Goal: Task Accomplishment & Management: Manage account settings

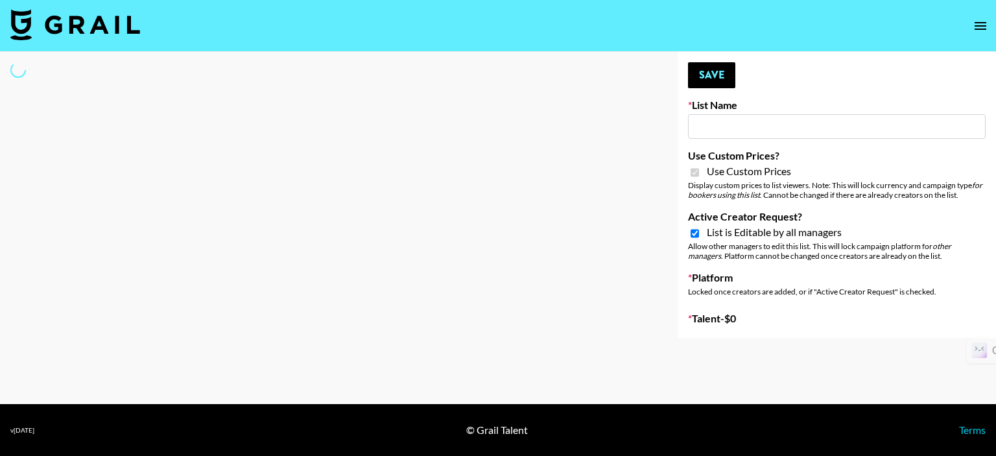
select select "Brand"
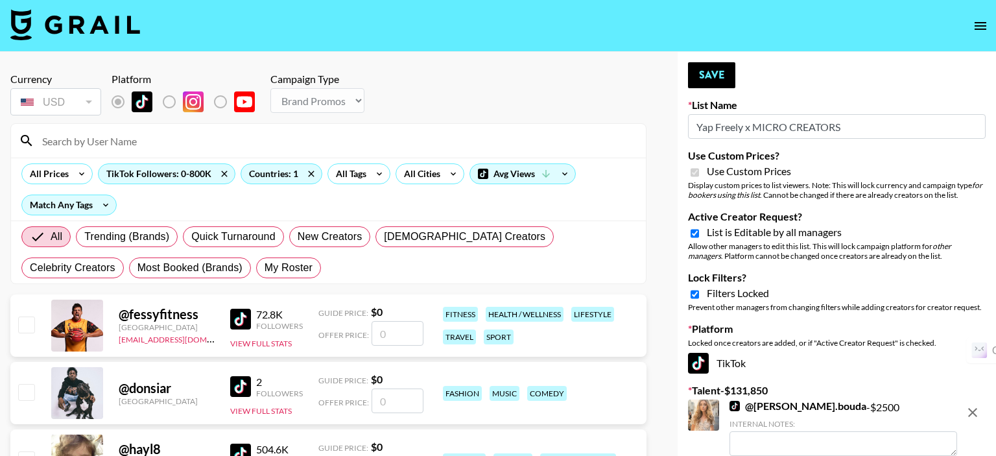
type input "Yap Freely x MICRO CREATORS"
checkbox input "true"
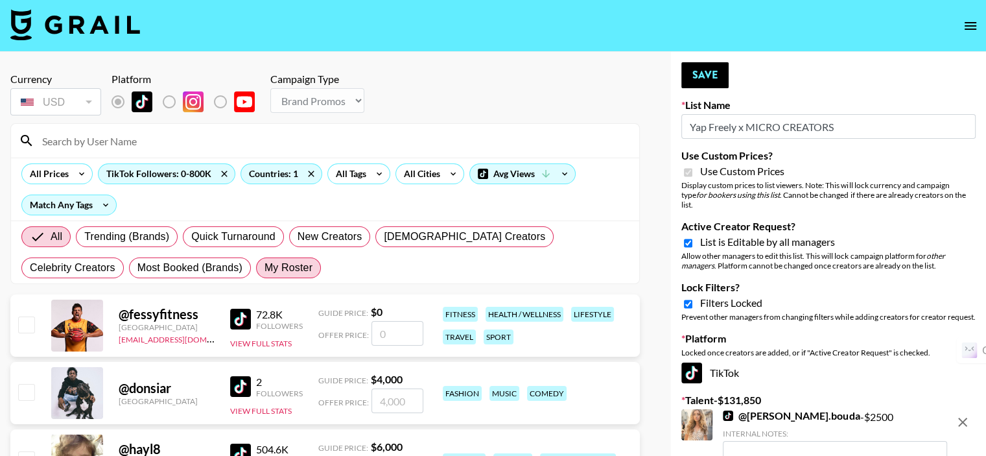
click at [265, 269] on span "My Roster" at bounding box center [289, 268] width 48 height 16
click at [265, 268] on input "My Roster" at bounding box center [265, 268] width 0 height 0
radio input "true"
click at [265, 269] on span "My Roster" at bounding box center [289, 268] width 48 height 16
click at [265, 268] on input "My Roster" at bounding box center [265, 268] width 0 height 0
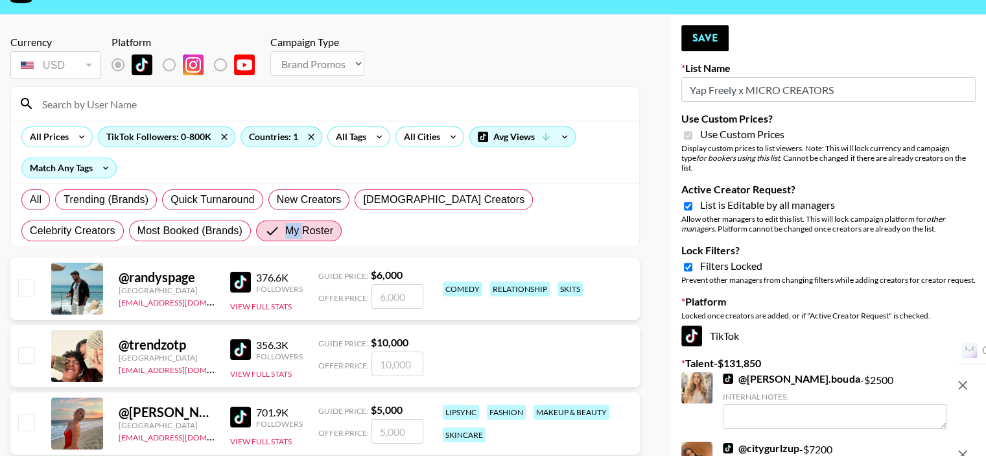
scroll to position [194, 0]
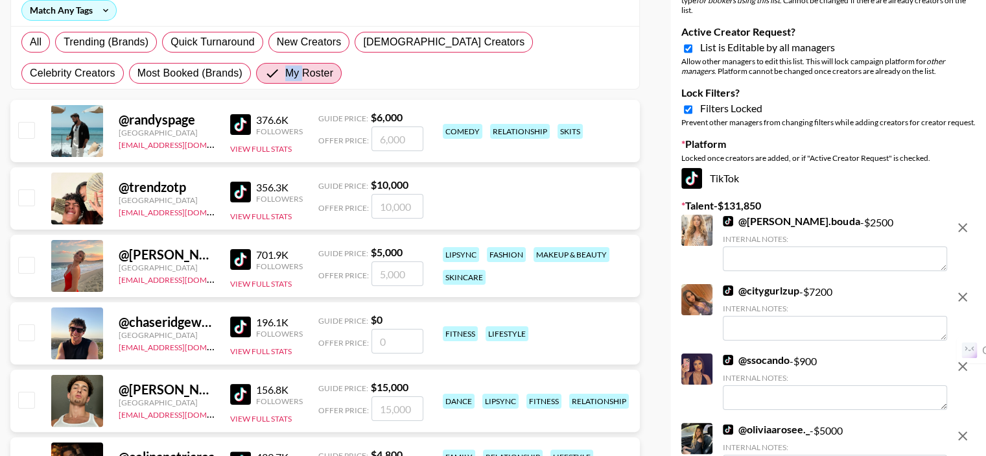
click at [31, 198] on input "checkbox" at bounding box center [26, 197] width 16 height 16
checkbox input "true"
type input "10000"
click at [23, 266] on input "checkbox" at bounding box center [26, 265] width 16 height 16
checkbox input "true"
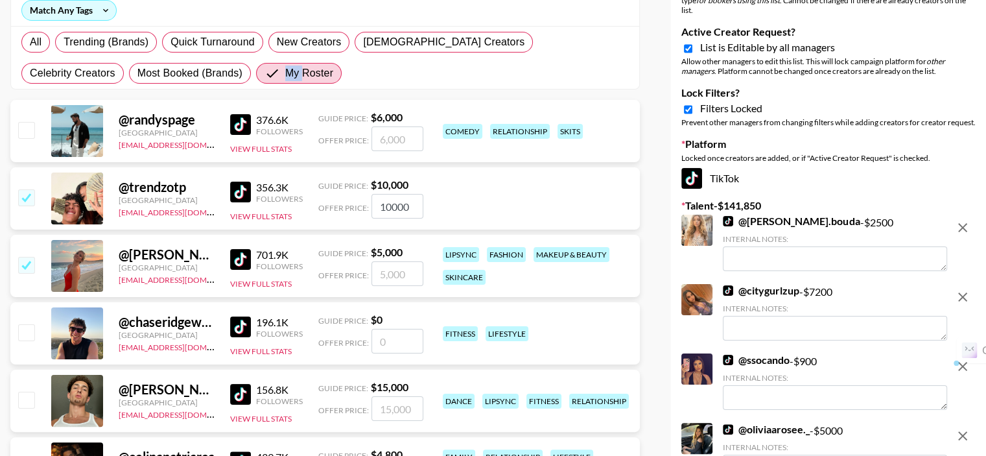
type input "5000"
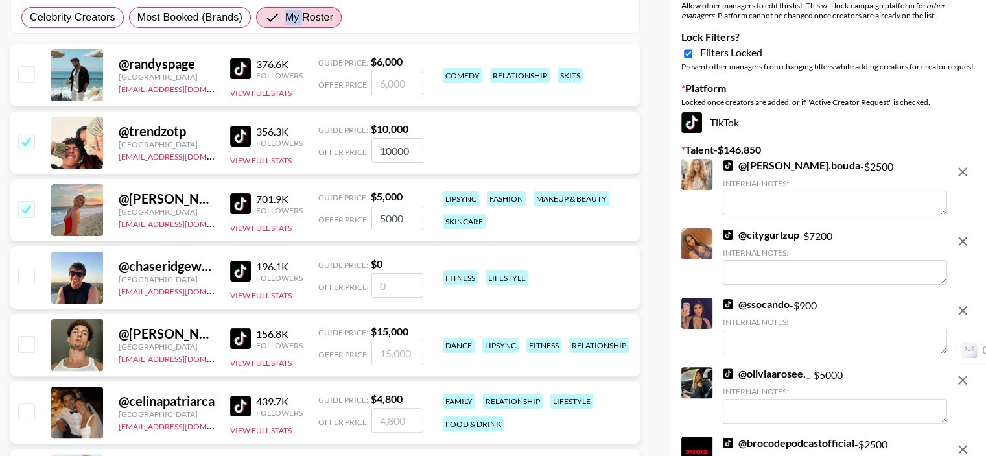
scroll to position [324, 0]
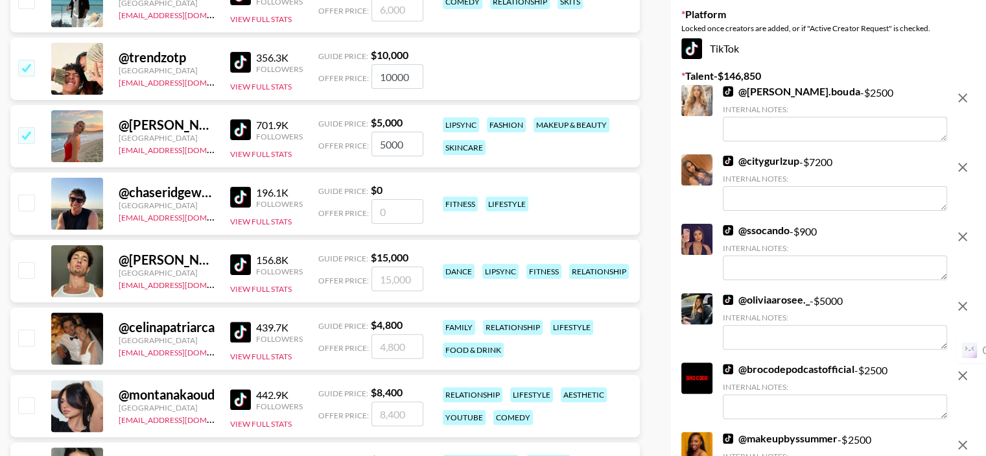
click at [21, 268] on input "checkbox" at bounding box center [26, 270] width 16 height 16
checkbox input "true"
type input "15000"
click at [23, 406] on input "checkbox" at bounding box center [26, 405] width 16 height 16
checkbox input "true"
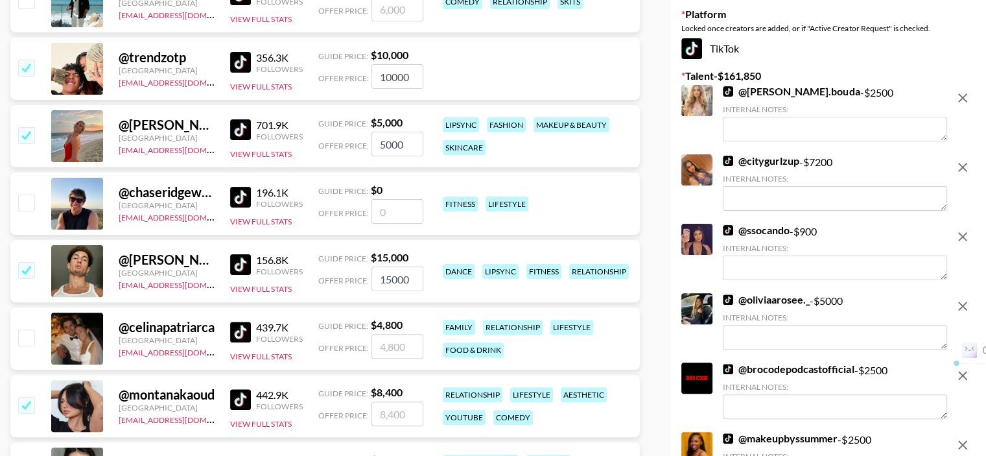
type input "8400"
click at [32, 336] on input "checkbox" at bounding box center [26, 337] width 16 height 16
checkbox input "true"
type input "4800"
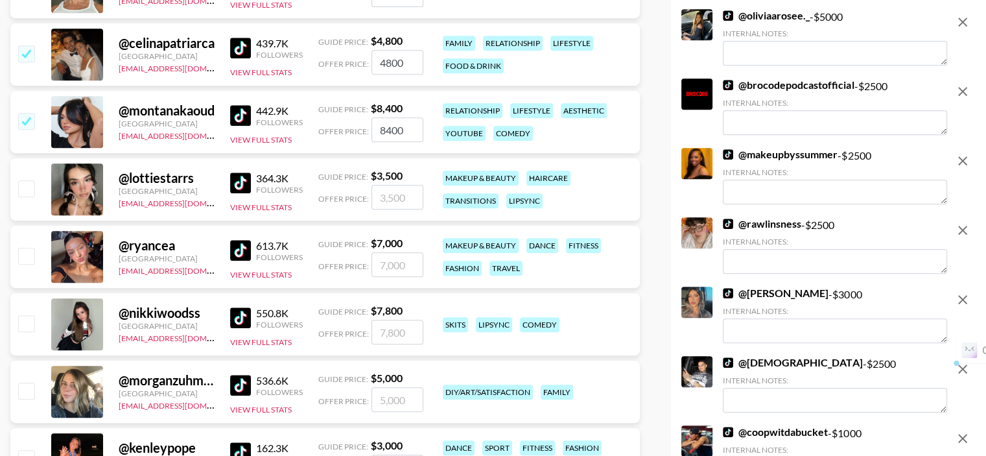
scroll to position [648, 0]
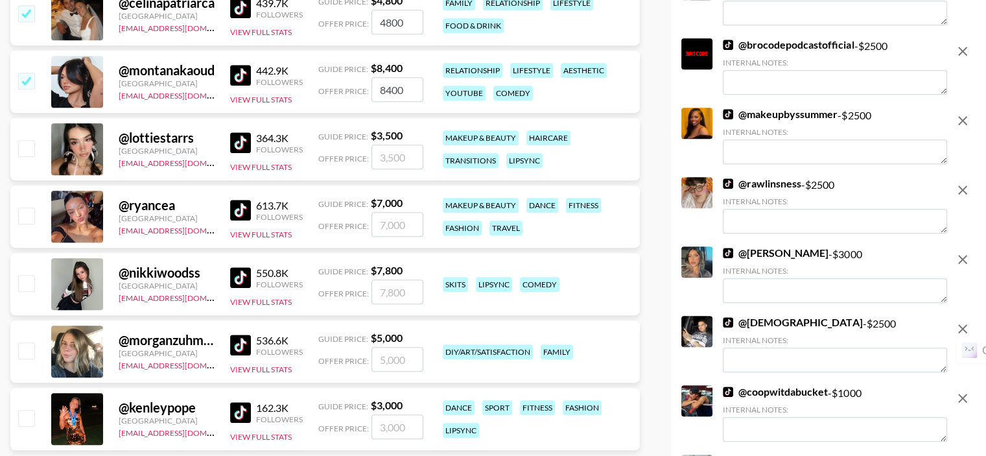
click at [30, 213] on input "checkbox" at bounding box center [26, 215] width 16 height 16
checkbox input "true"
click at [27, 150] on input "checkbox" at bounding box center [26, 148] width 16 height 16
checkbox input "true"
type input "3500"
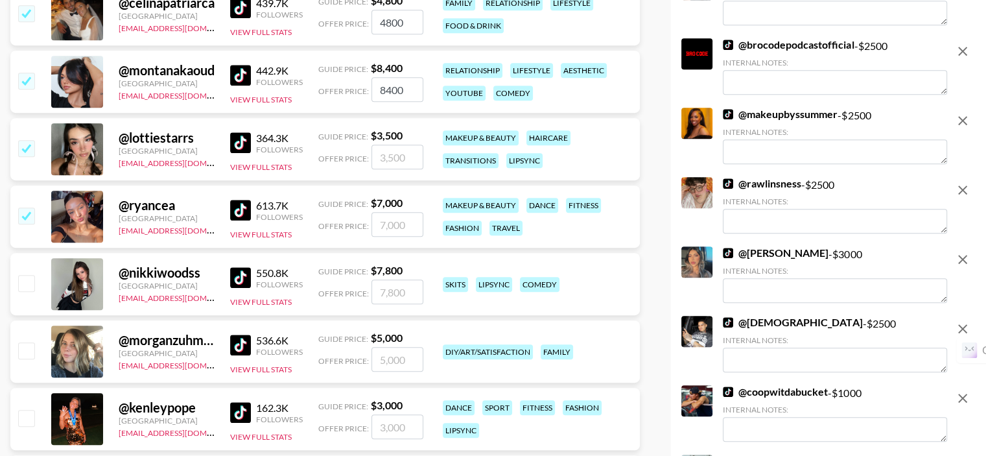
type input "7000"
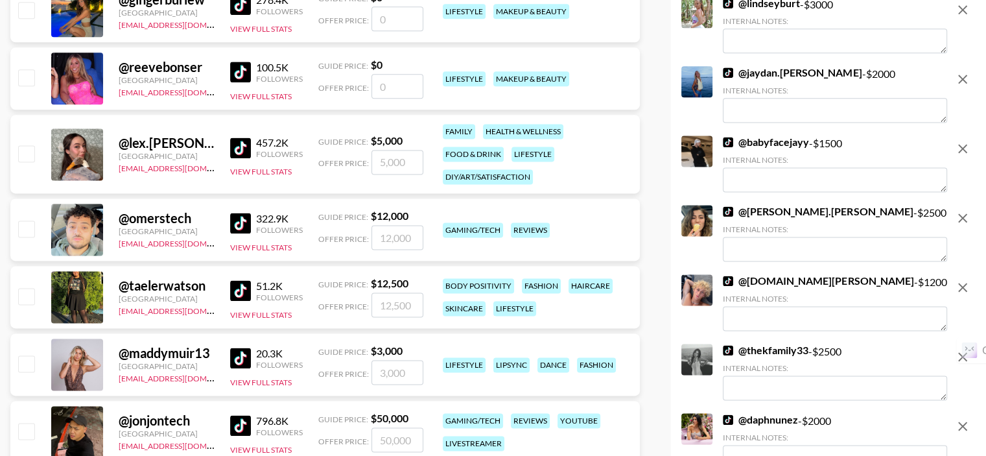
scroll to position [1750, 0]
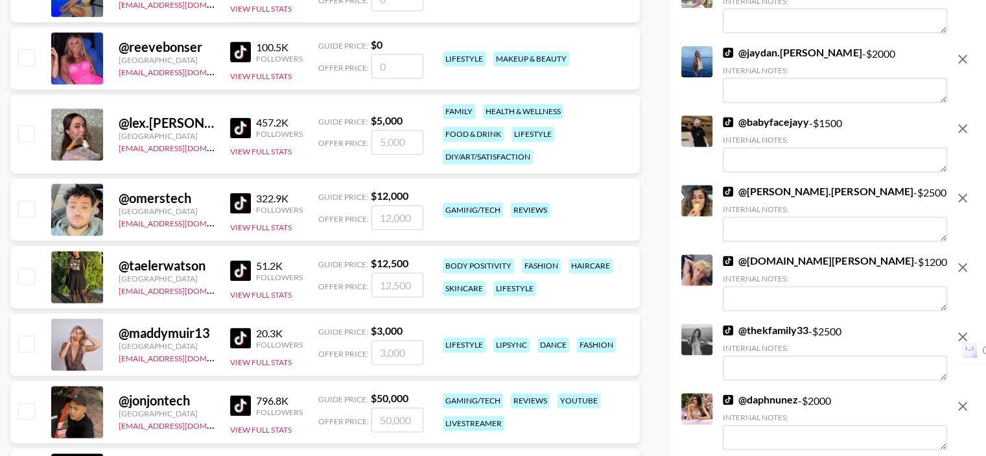
click at [23, 206] on input "checkbox" at bounding box center [26, 208] width 16 height 16
checkbox input "true"
type input "12000"
click at [30, 272] on input "checkbox" at bounding box center [26, 276] width 16 height 16
checkbox input "true"
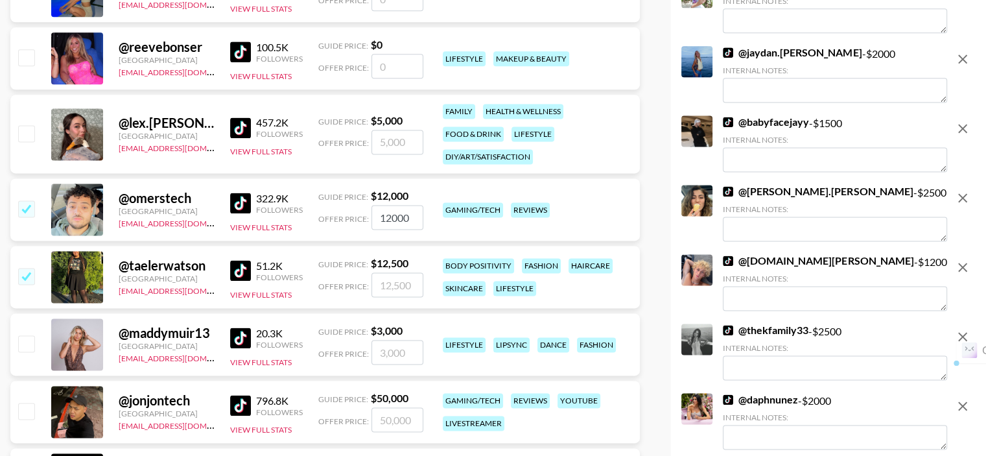
type input "12500"
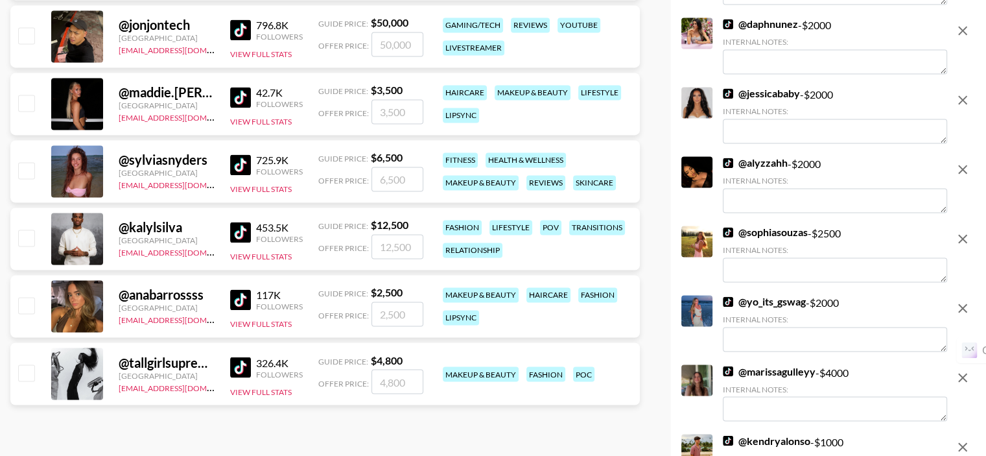
scroll to position [2139, 0]
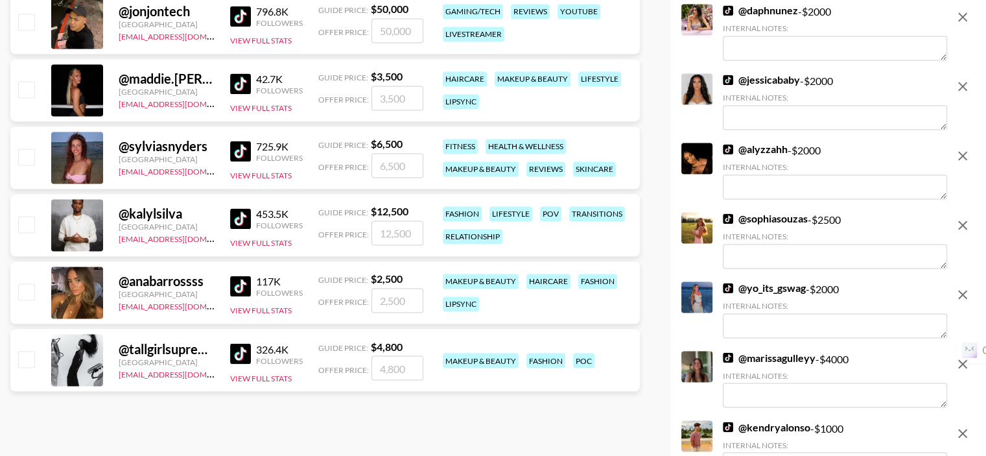
click at [31, 222] on input "checkbox" at bounding box center [26, 224] width 16 height 16
checkbox input "true"
type input "12500"
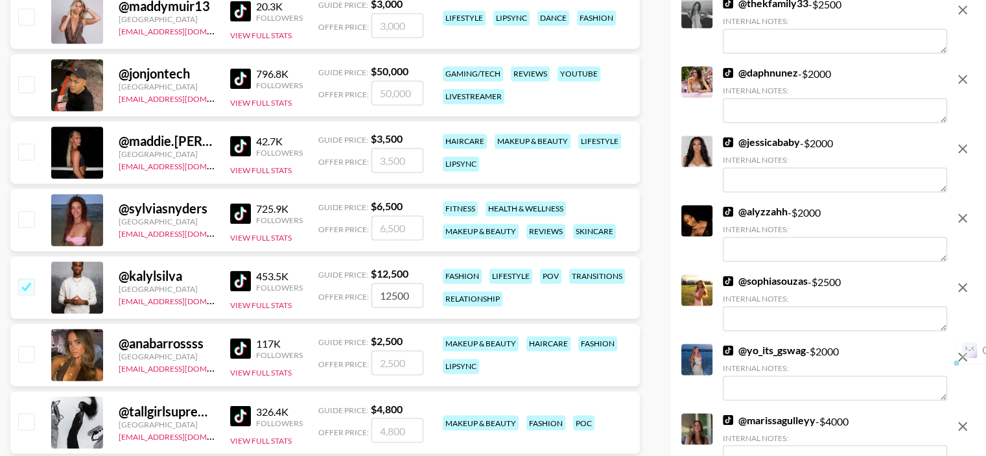
scroll to position [2075, 0]
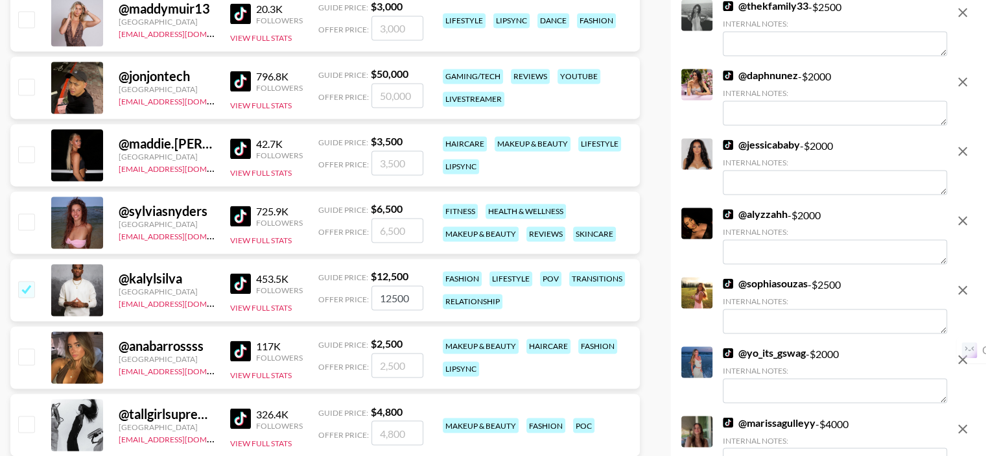
click at [31, 419] on input "checkbox" at bounding box center [26, 424] width 16 height 16
checkbox input "true"
type input "4800"
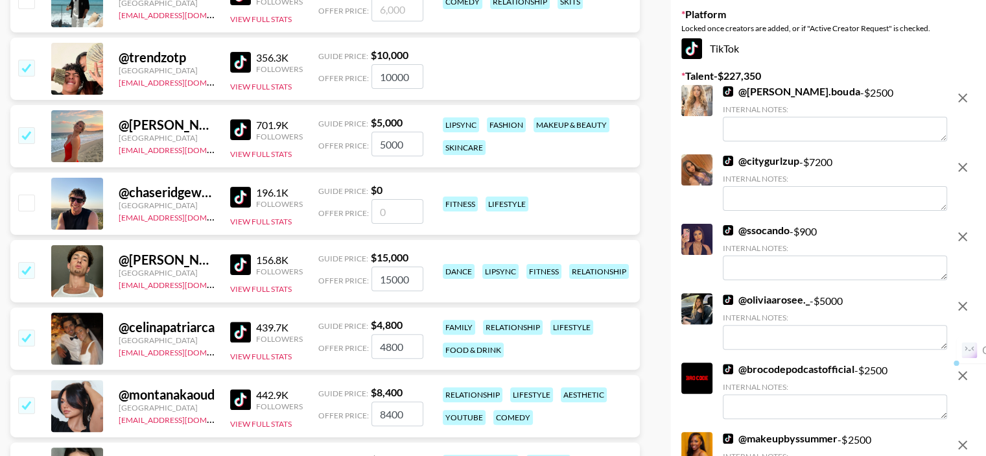
scroll to position [0, 0]
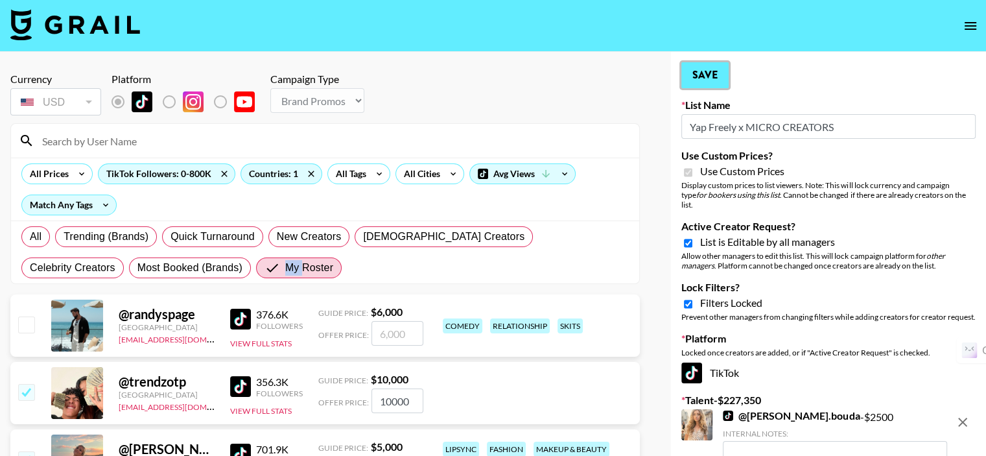
click at [700, 77] on button "Save" at bounding box center [704, 75] width 47 height 26
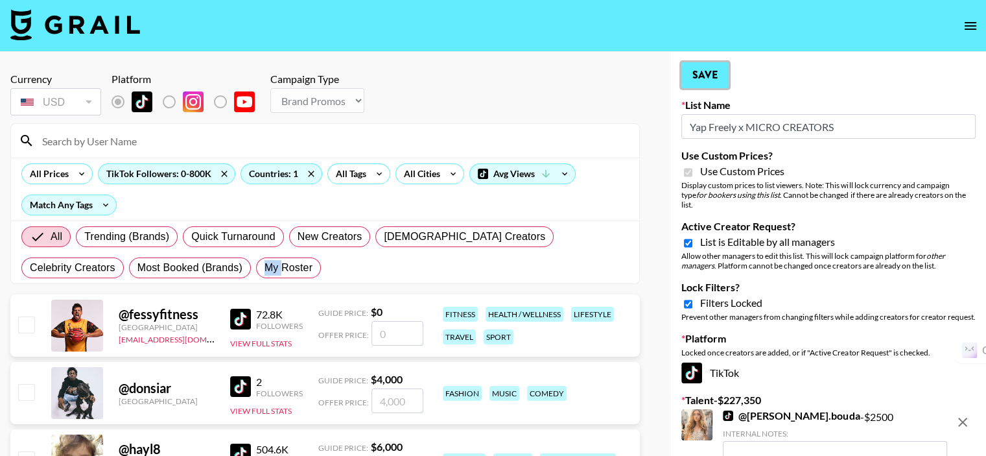
radio input "true"
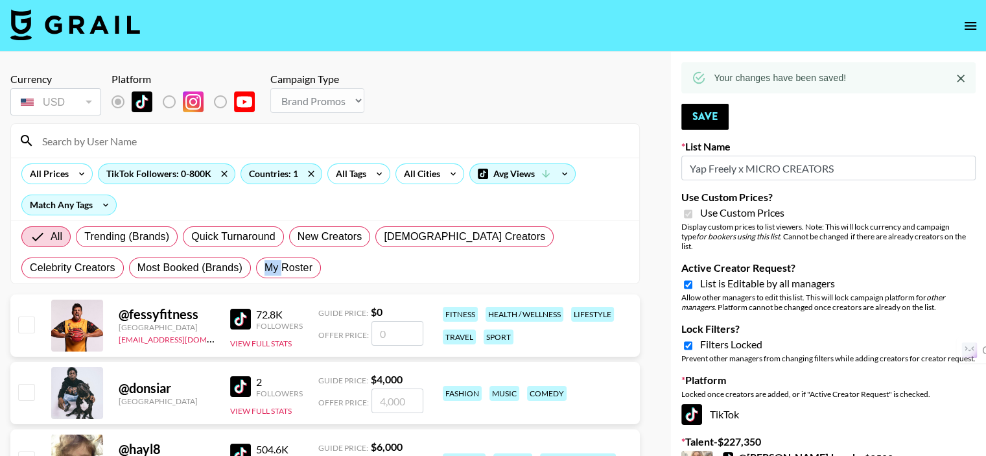
click at [960, 78] on icon "Close" at bounding box center [961, 79] width 8 height 8
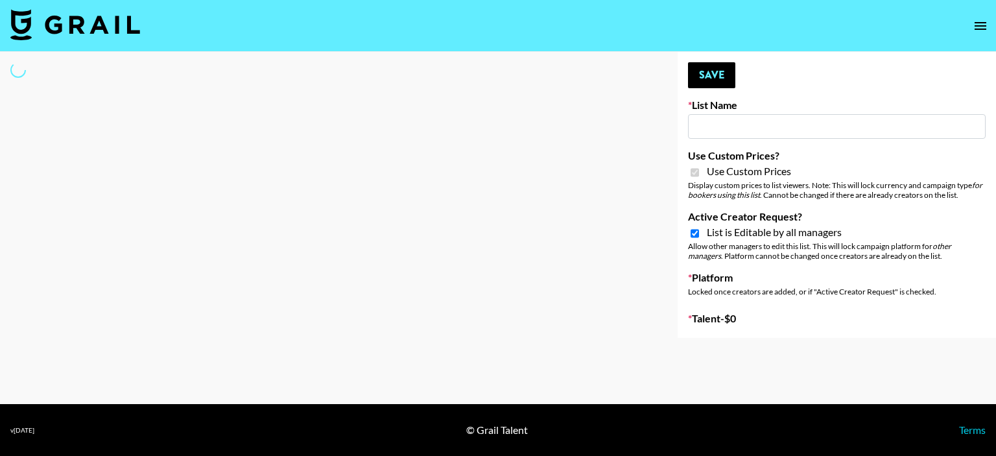
type input "Some By Mi ([DATE])"
checkbox input "true"
select select "Brand"
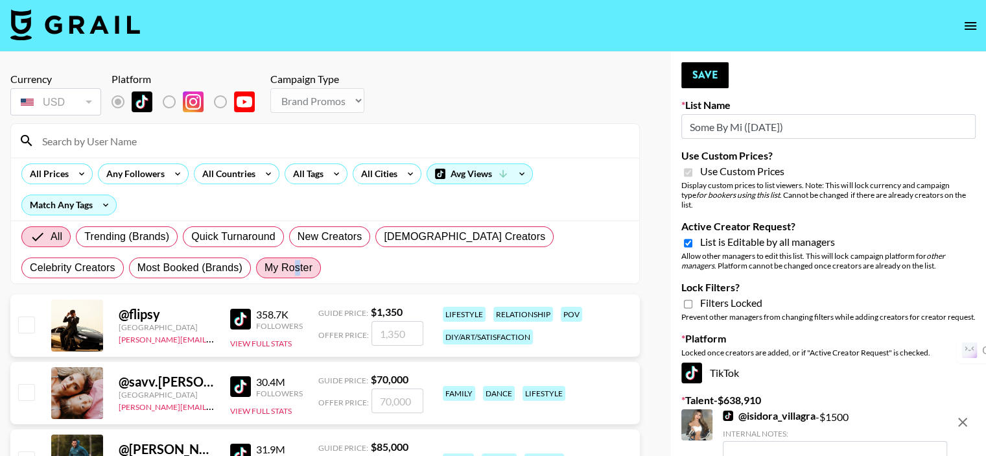
click at [265, 264] on span "My Roster" at bounding box center [289, 268] width 48 height 16
click at [265, 266] on span "My Roster" at bounding box center [289, 268] width 48 height 16
click at [265, 268] on input "My Roster" at bounding box center [265, 268] width 0 height 0
radio input "true"
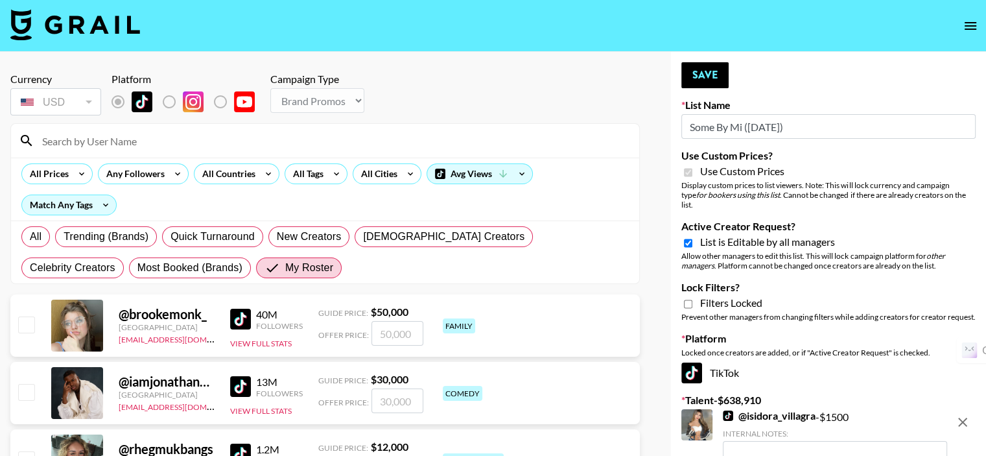
click at [223, 142] on input at bounding box center [332, 140] width 597 height 21
click at [223, 143] on input "[PERSON_NAME]" at bounding box center [332, 140] width 597 height 21
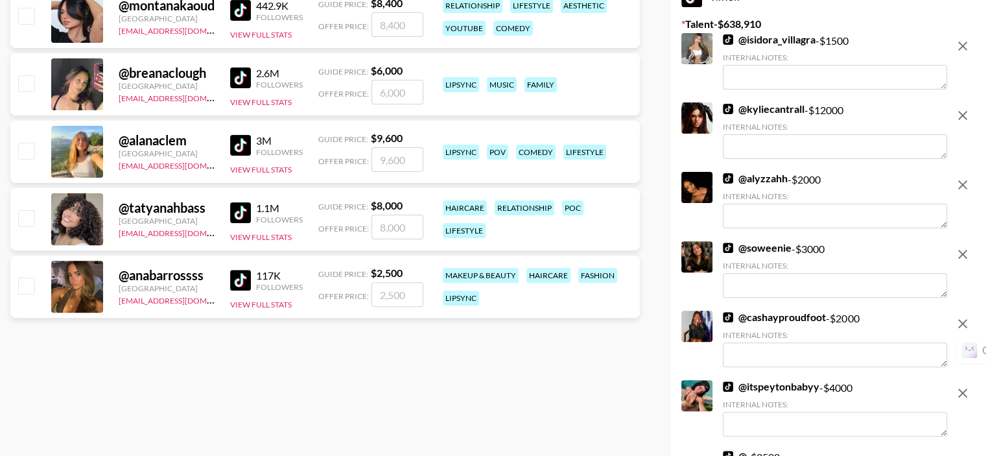
scroll to position [389, 0]
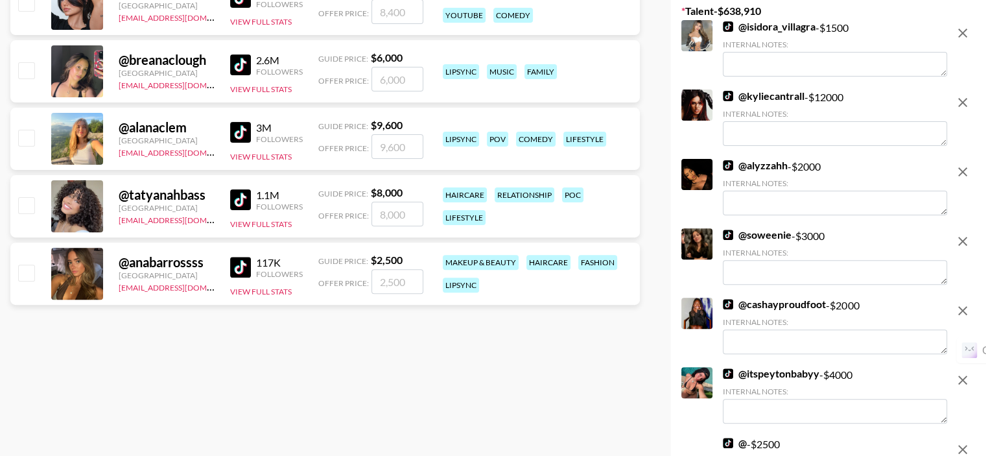
type input "[PERSON_NAME]"
click at [25, 274] on input "checkbox" at bounding box center [26, 273] width 16 height 16
checkbox input "true"
type input "2500"
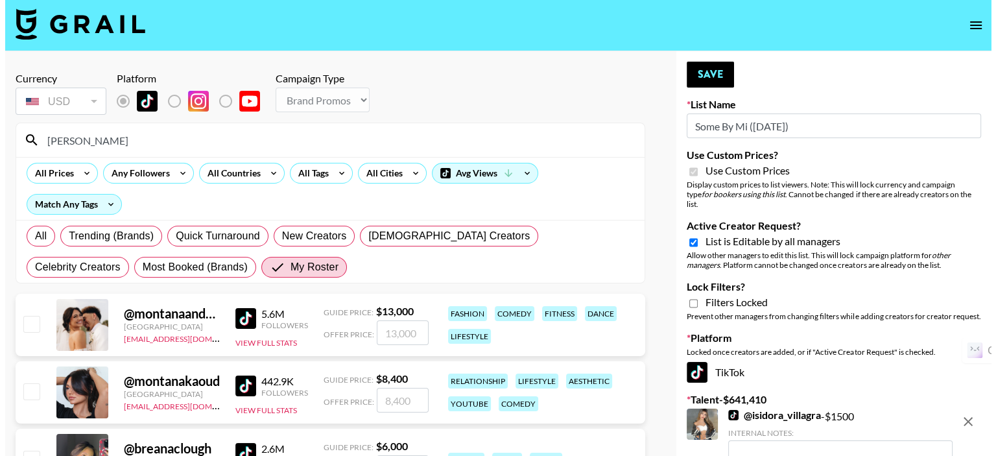
scroll to position [0, 0]
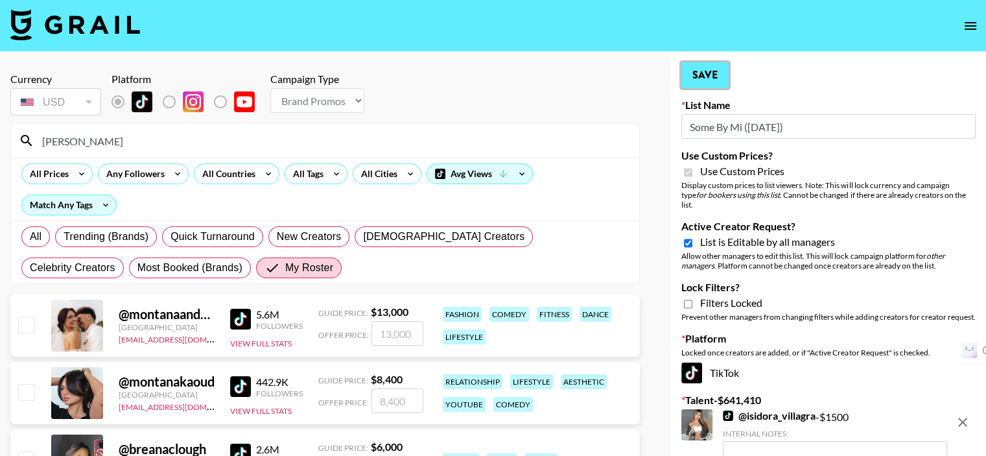
click at [688, 75] on button "Save" at bounding box center [704, 75] width 47 height 26
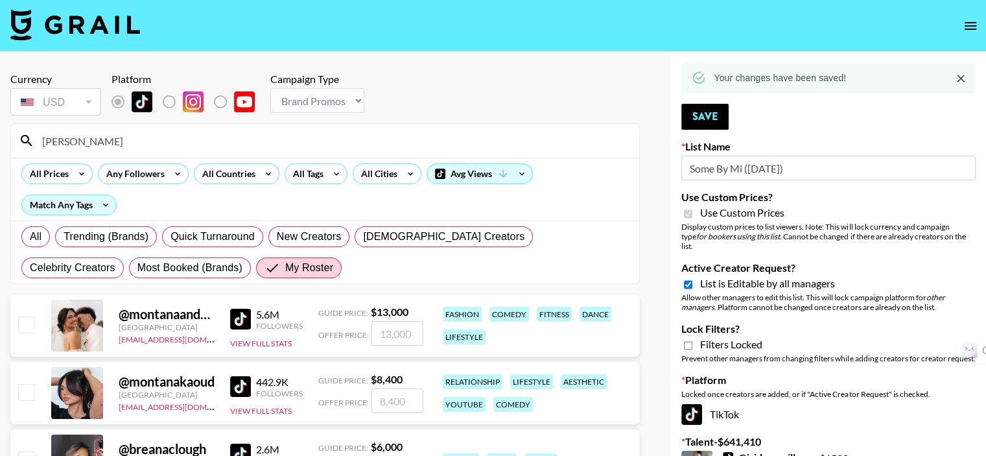
click at [958, 77] on icon "Close" at bounding box center [960, 78] width 13 height 13
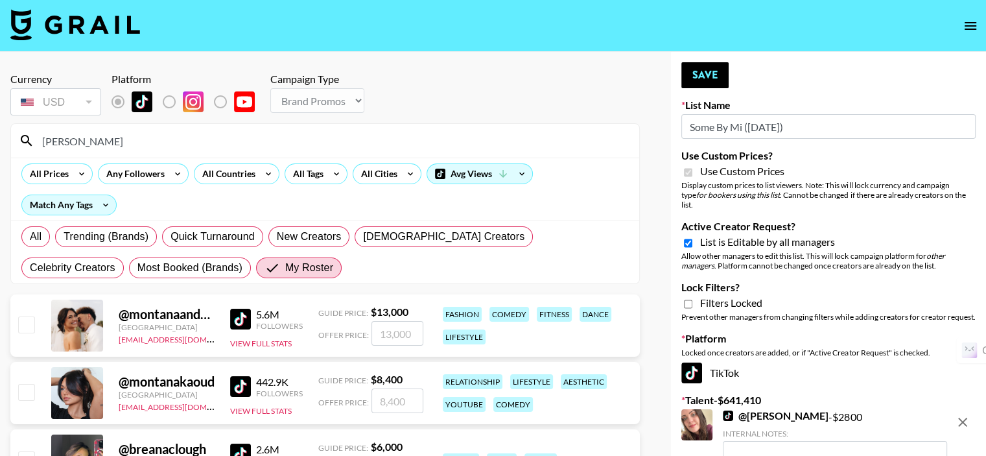
click at [134, 145] on input "[PERSON_NAME]" at bounding box center [332, 140] width 597 height 21
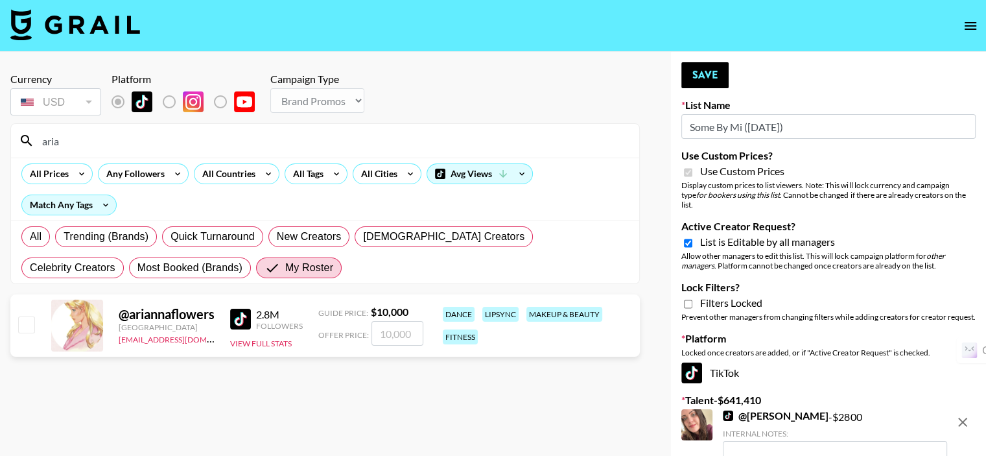
type input "aria"
click at [28, 329] on input "checkbox" at bounding box center [26, 324] width 16 height 16
checkbox input "true"
type input "10000"
click at [700, 76] on button "Save" at bounding box center [704, 75] width 47 height 26
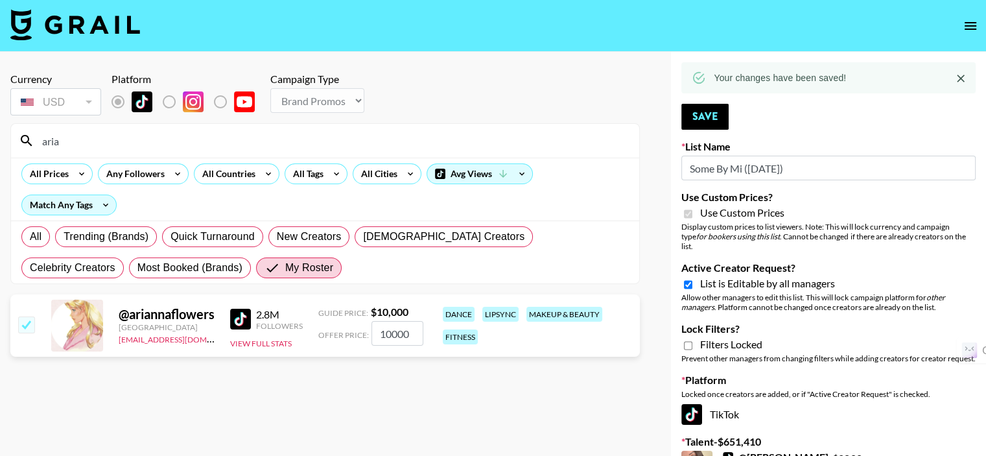
click at [960, 74] on icon "Close" at bounding box center [960, 78] width 13 height 13
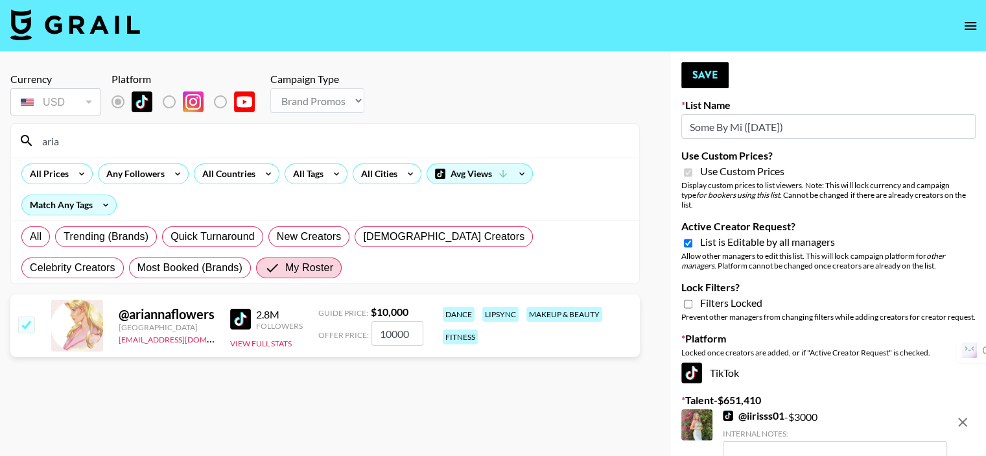
click at [194, 134] on input "aria" at bounding box center [332, 140] width 597 height 21
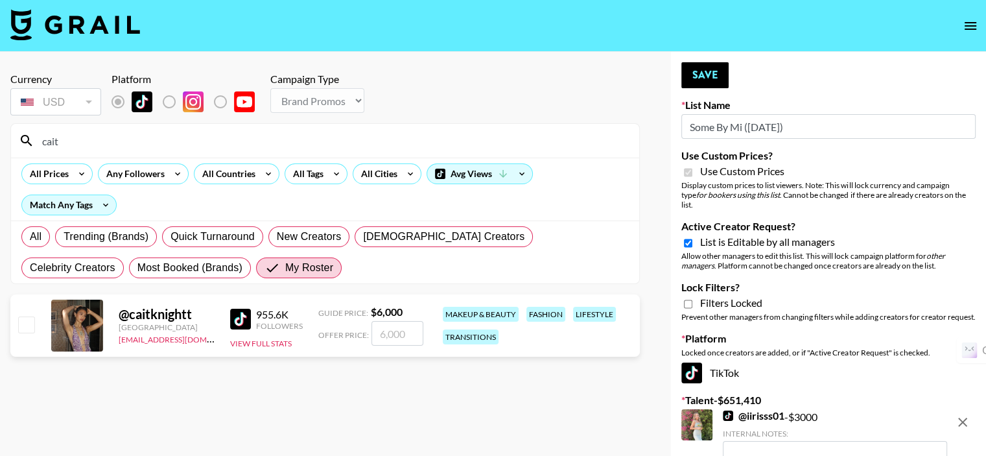
type input "cait"
click at [29, 322] on input "checkbox" at bounding box center [26, 324] width 16 height 16
checkbox input "true"
type input "6000"
click at [696, 72] on button "Save" at bounding box center [704, 75] width 47 height 26
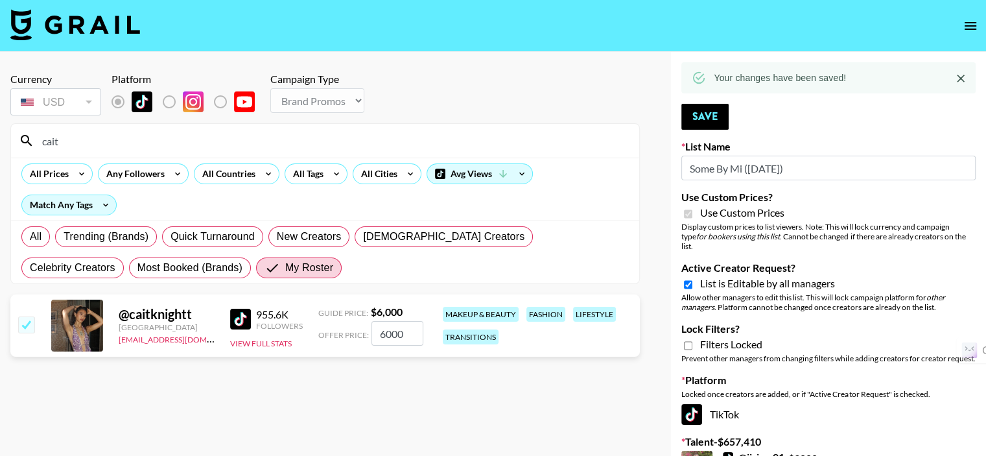
click at [962, 75] on icon "Close" at bounding box center [960, 78] width 13 height 13
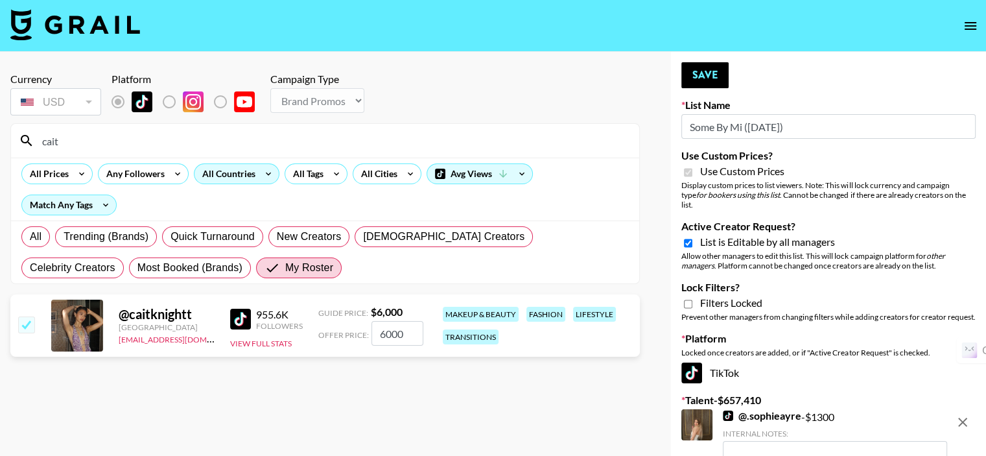
click at [232, 178] on div "All Countries" at bounding box center [226, 173] width 64 height 19
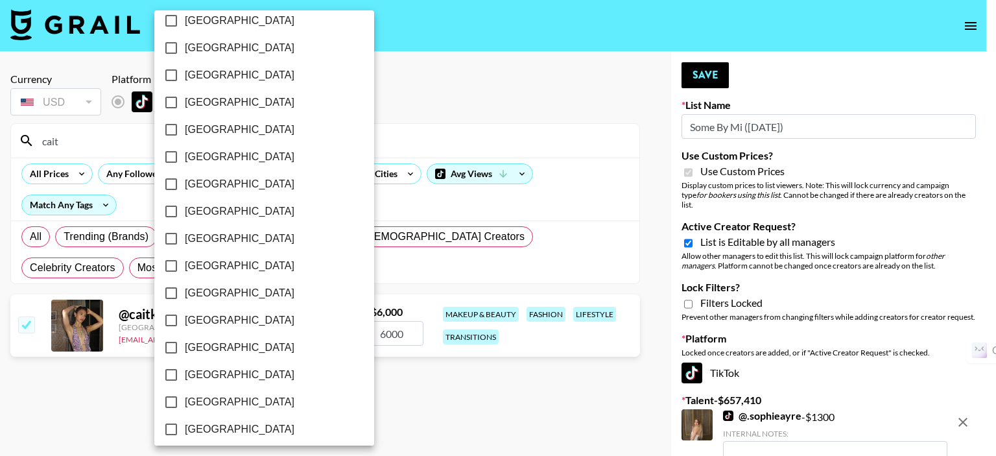
scroll to position [1055, 0]
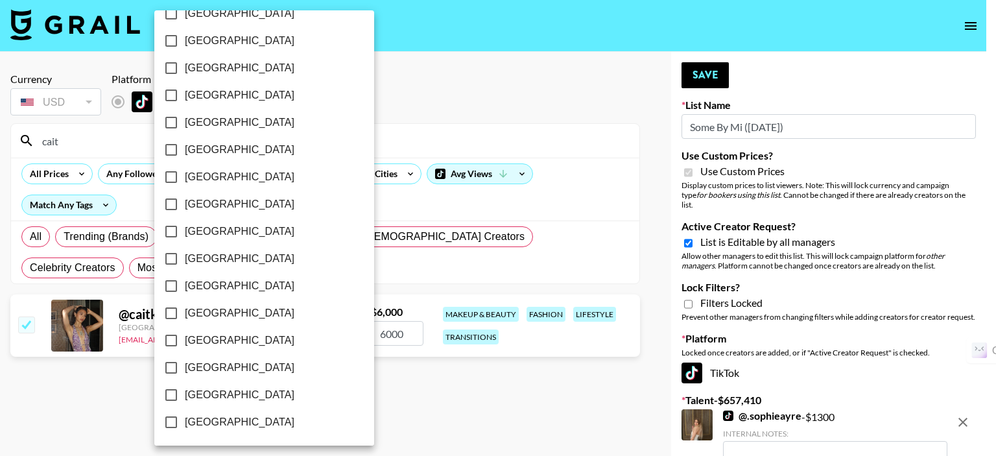
click at [169, 394] on input "[GEOGRAPHIC_DATA]" at bounding box center [171, 394] width 27 height 27
checkbox input "true"
click at [381, 347] on div at bounding box center [498, 228] width 996 height 456
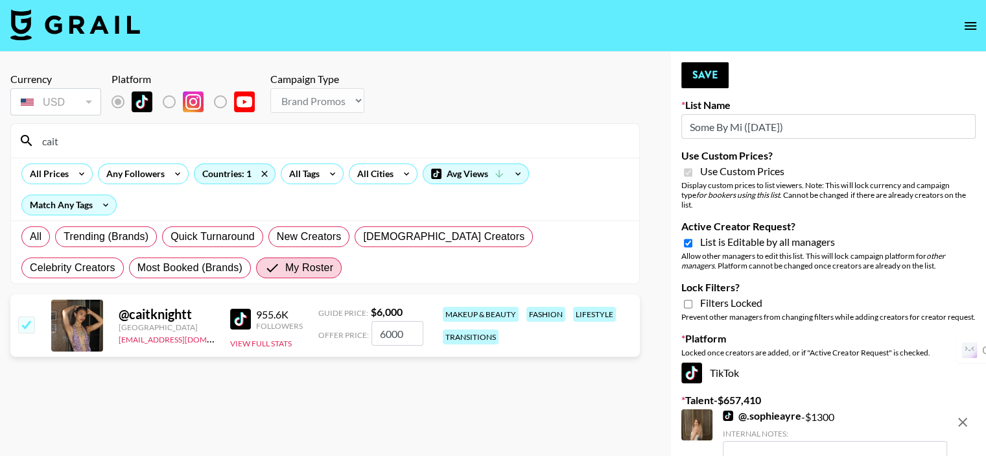
click at [128, 144] on input "cait" at bounding box center [332, 140] width 597 height 21
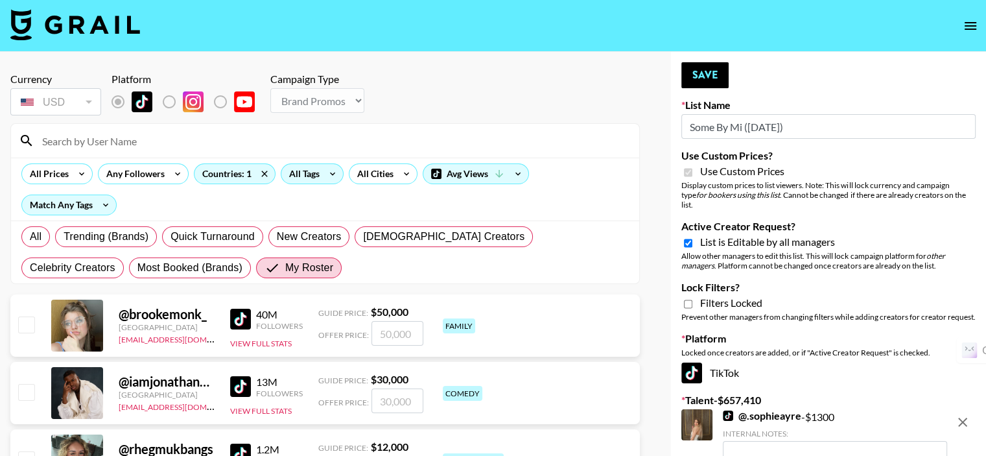
click at [306, 172] on div "All Tags" at bounding box center [301, 173] width 41 height 19
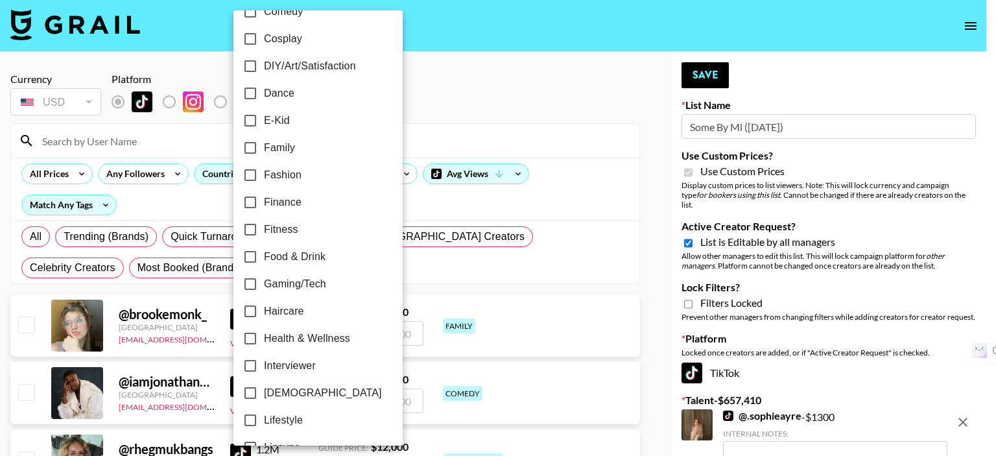
scroll to position [324, 0]
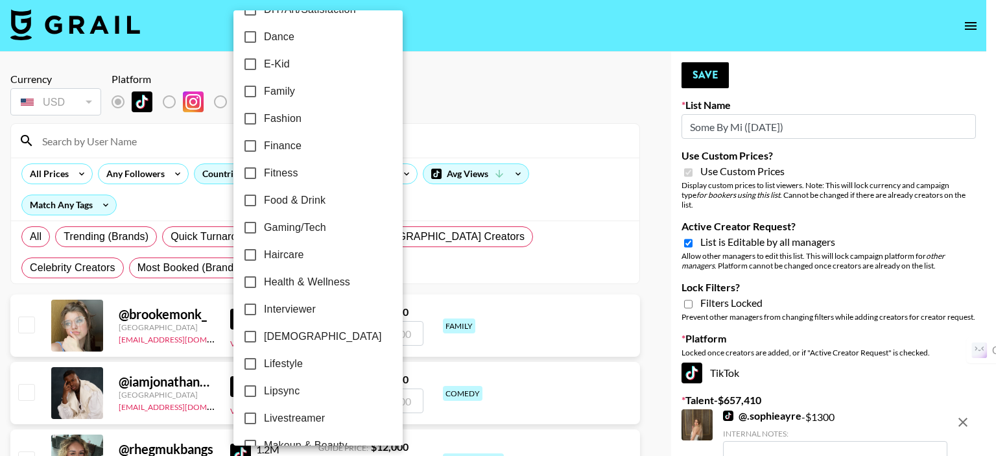
click at [251, 360] on input "Lifestyle" at bounding box center [250, 363] width 27 height 27
checkbox input "true"
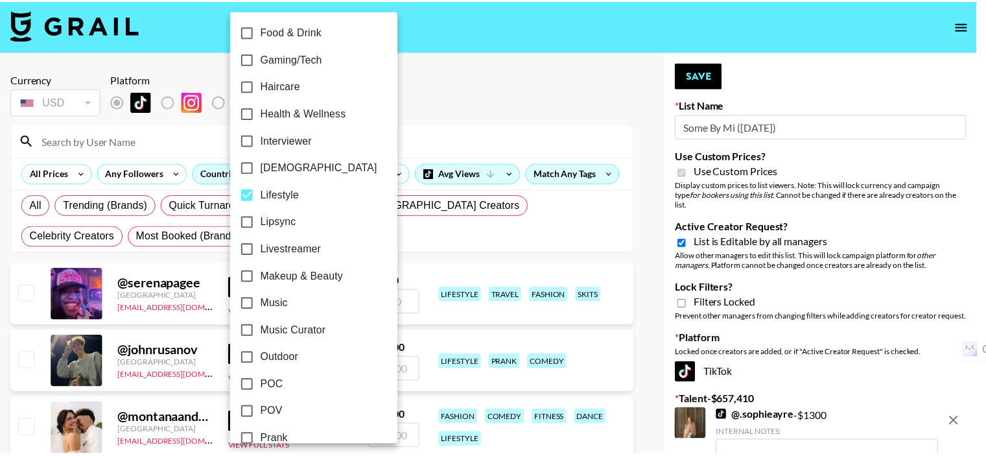
scroll to position [454, 0]
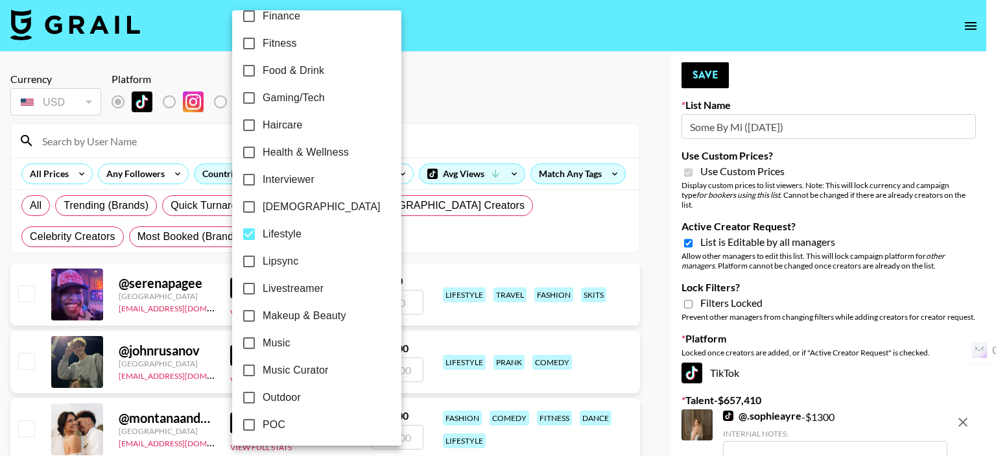
drag, startPoint x: 252, startPoint y: 311, endPoint x: 265, endPoint y: 311, distance: 13.0
click at [252, 312] on input "Makeup & Beauty" at bounding box center [248, 315] width 27 height 27
checkbox input "true"
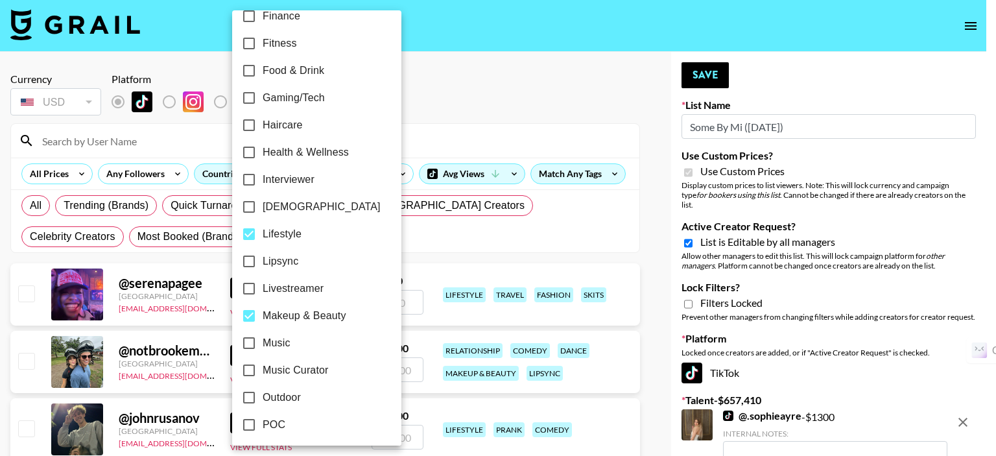
click at [471, 106] on div at bounding box center [498, 228] width 996 height 456
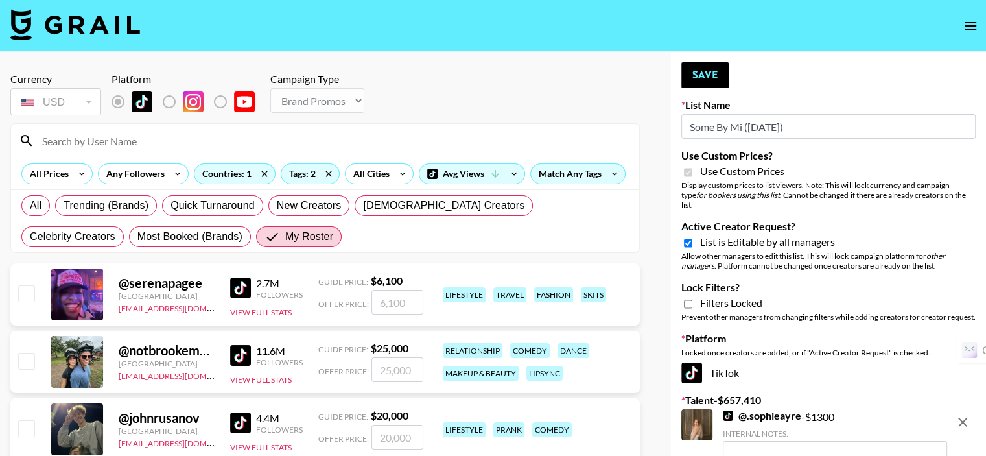
click at [24, 296] on input "checkbox" at bounding box center [26, 293] width 16 height 16
checkbox input "true"
type input "6100"
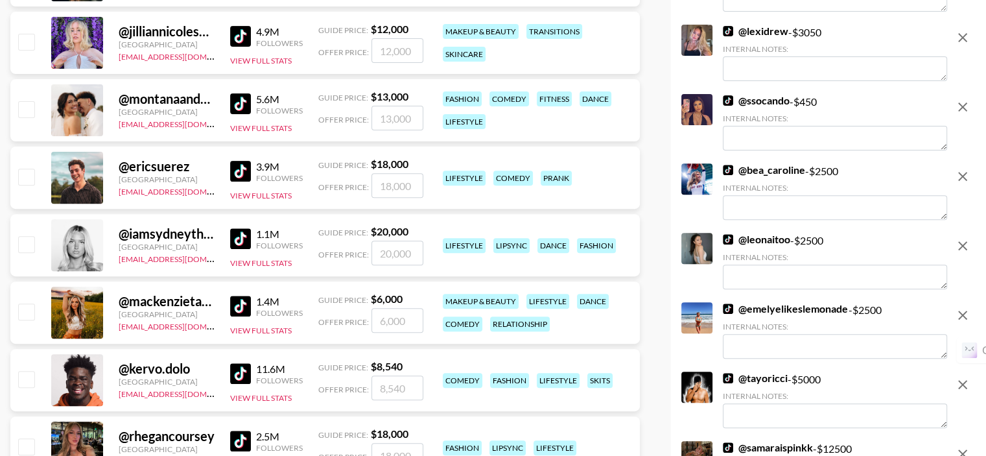
scroll to position [519, 0]
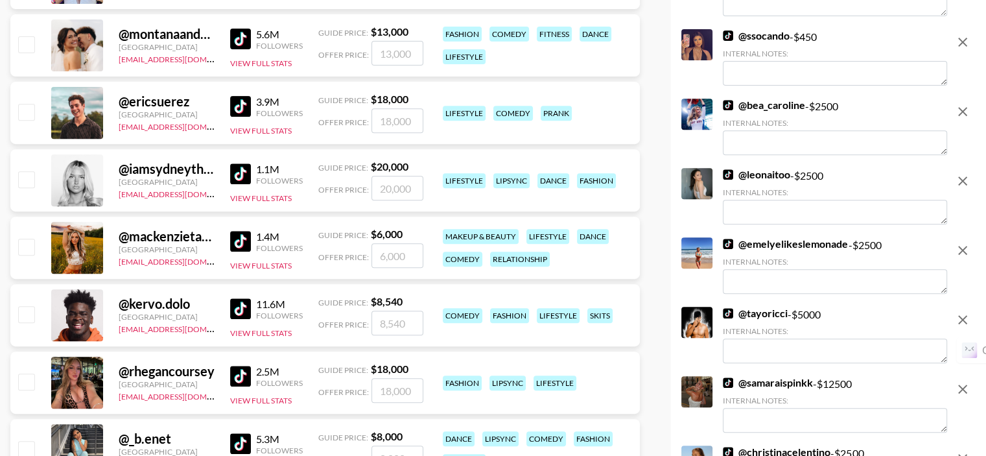
click at [24, 246] on input "checkbox" at bounding box center [26, 247] width 16 height 16
checkbox input "true"
type input "6000"
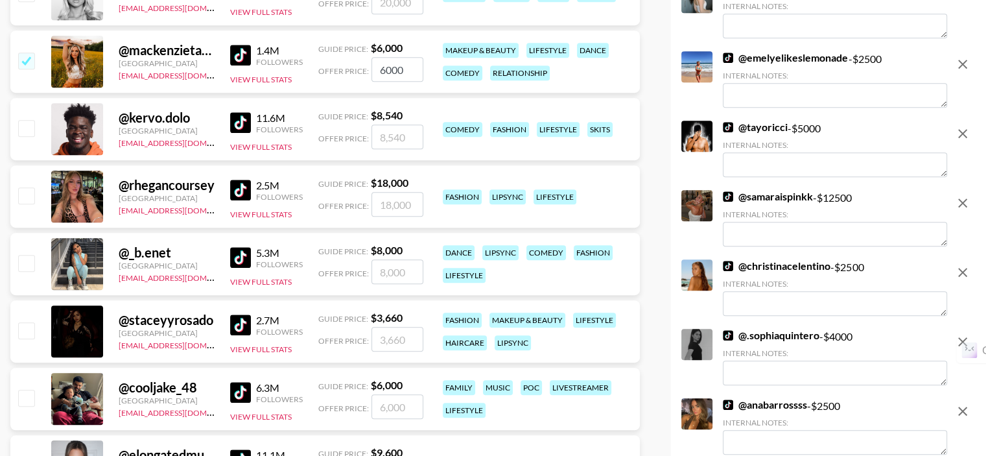
scroll to position [713, 0]
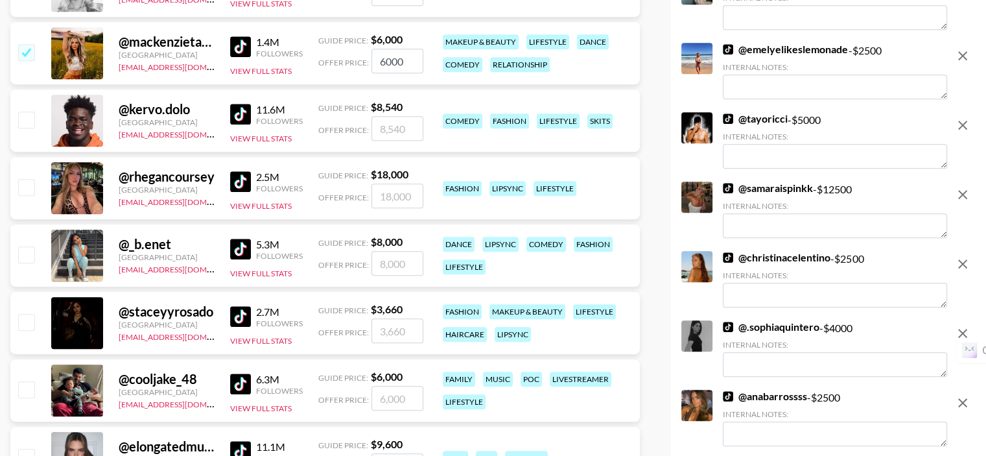
click at [30, 258] on input "checkbox" at bounding box center [26, 254] width 16 height 16
checkbox input "true"
type input "8000"
click at [29, 320] on input "checkbox" at bounding box center [26, 322] width 16 height 16
checkbox input "true"
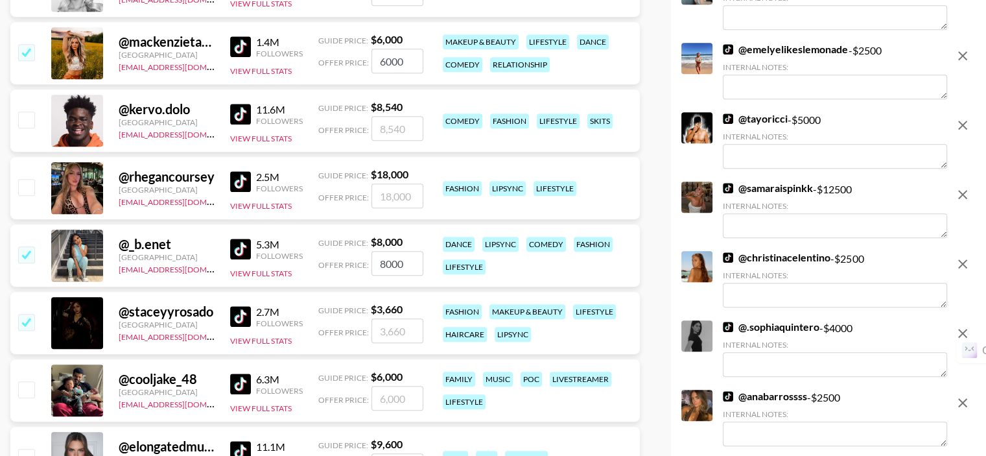
type input "3660"
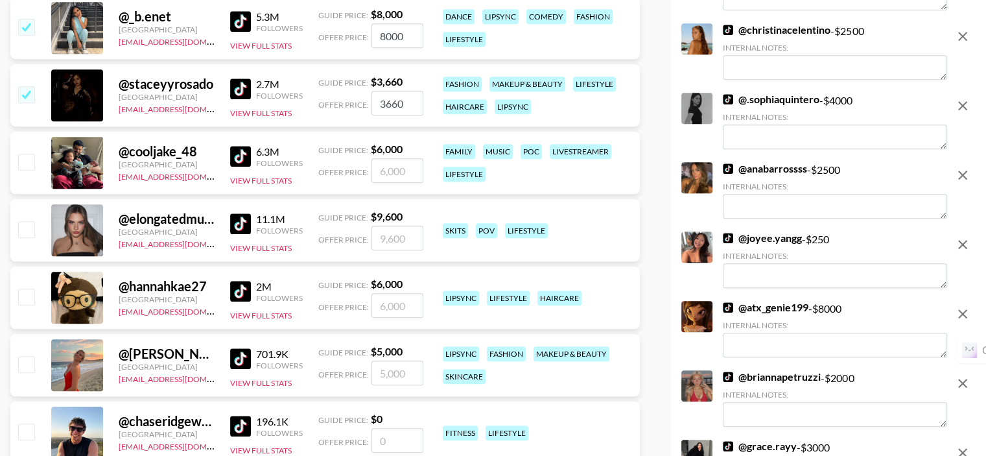
scroll to position [972, 0]
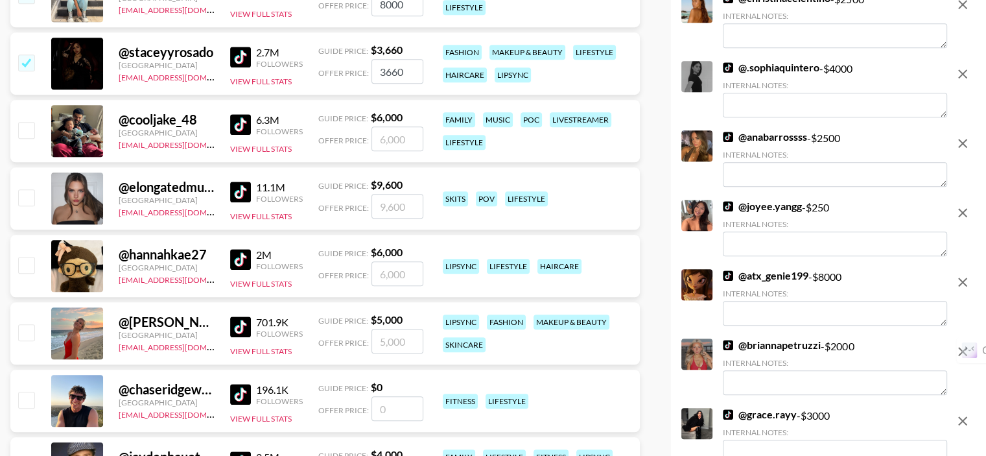
click at [21, 197] on input "checkbox" at bounding box center [26, 197] width 16 height 16
checkbox input "true"
type input "9600"
click at [29, 265] on input "checkbox" at bounding box center [26, 265] width 16 height 16
checkbox input "true"
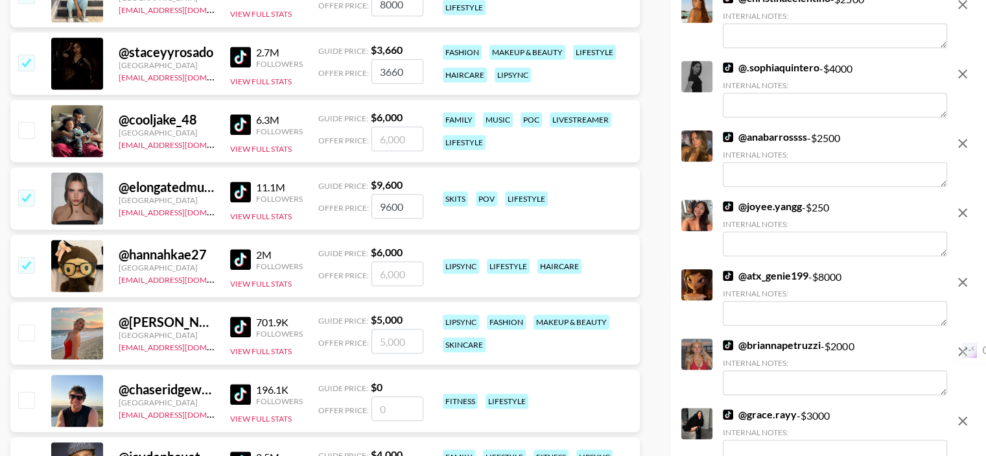
type input "6000"
click at [21, 332] on input "checkbox" at bounding box center [26, 332] width 16 height 16
checkbox input "true"
type input "5000"
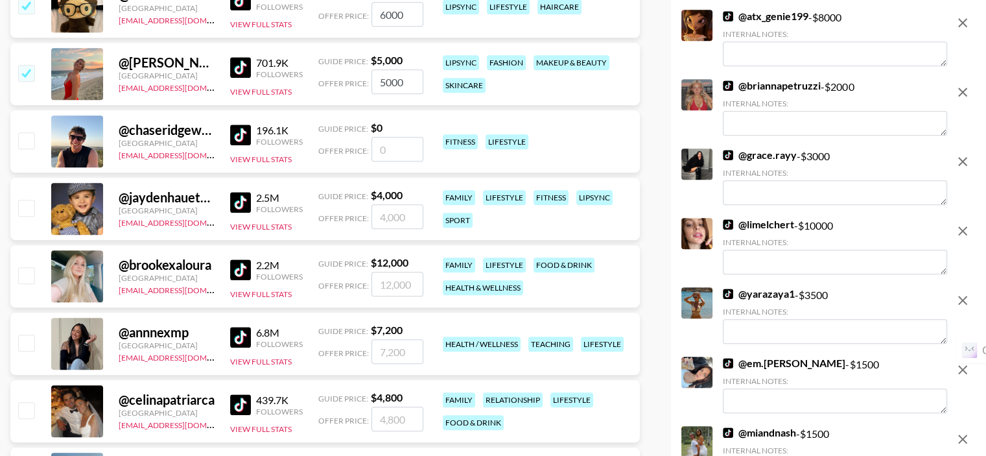
scroll to position [1297, 0]
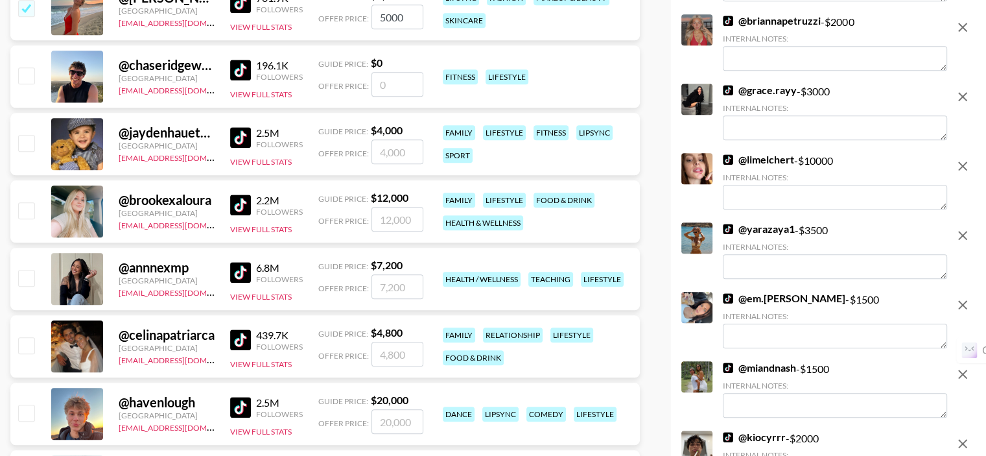
click at [26, 215] on input "checkbox" at bounding box center [26, 210] width 16 height 16
checkbox input "true"
type input "12000"
click at [23, 214] on input "checkbox" at bounding box center [26, 210] width 16 height 16
checkbox input "false"
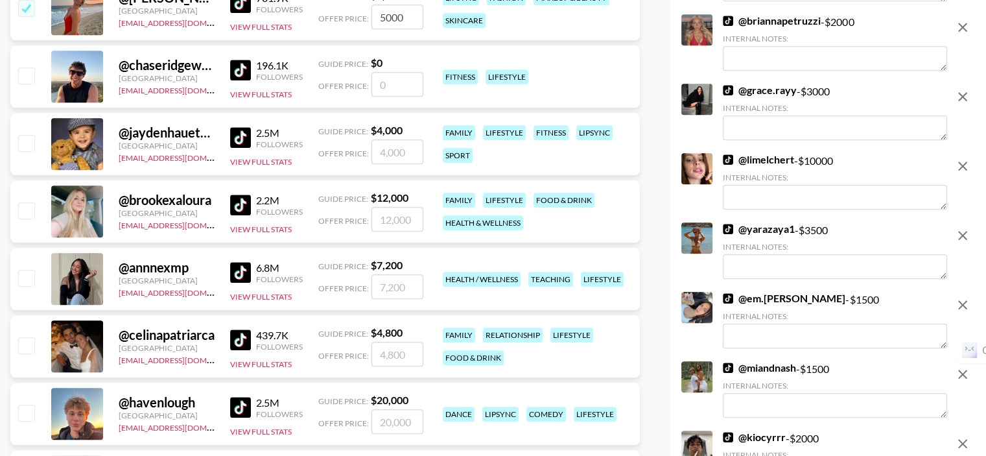
click at [23, 275] on input "checkbox" at bounding box center [26, 278] width 16 height 16
checkbox input "true"
type input "7200"
click at [29, 345] on input "checkbox" at bounding box center [26, 345] width 16 height 16
checkbox input "true"
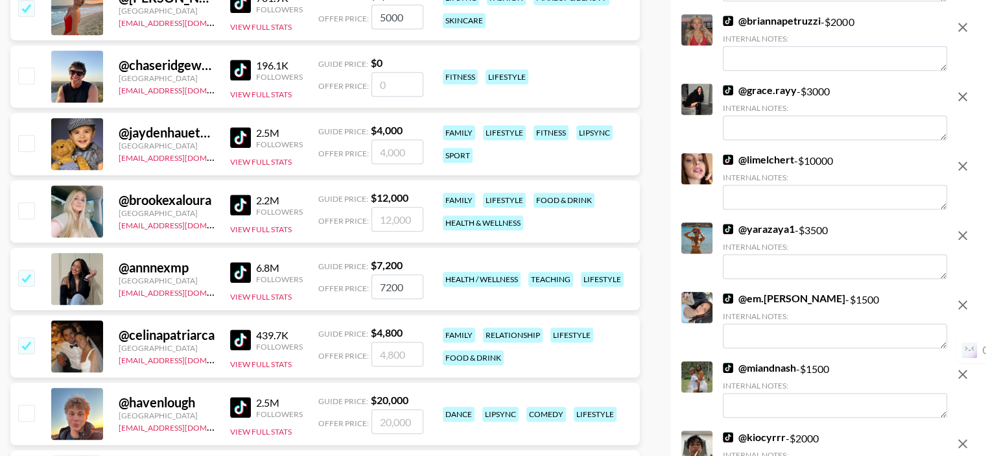
type input "4800"
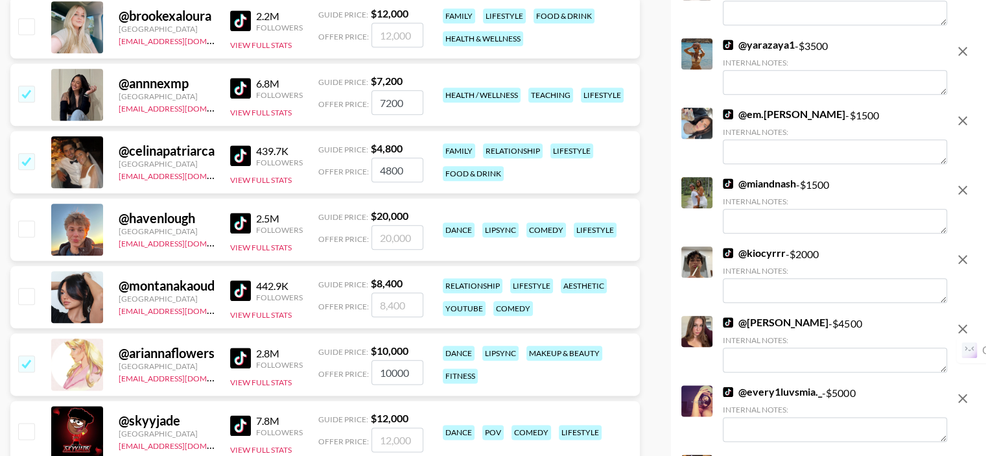
scroll to position [1556, 0]
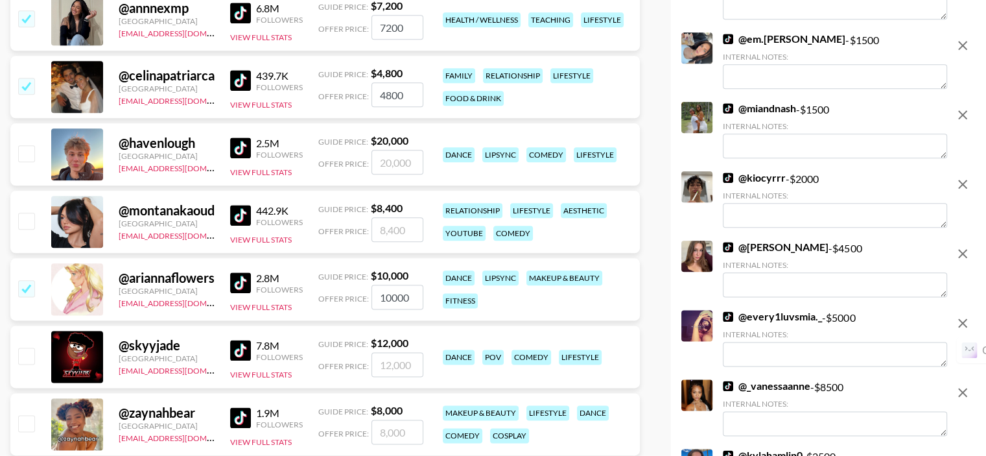
click at [23, 224] on input "checkbox" at bounding box center [26, 221] width 16 height 16
checkbox input "true"
type input "8400"
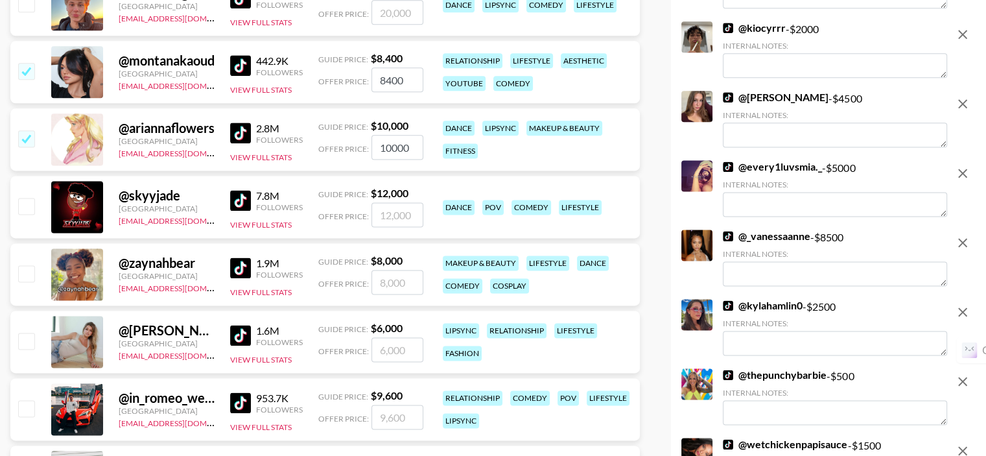
scroll to position [1750, 0]
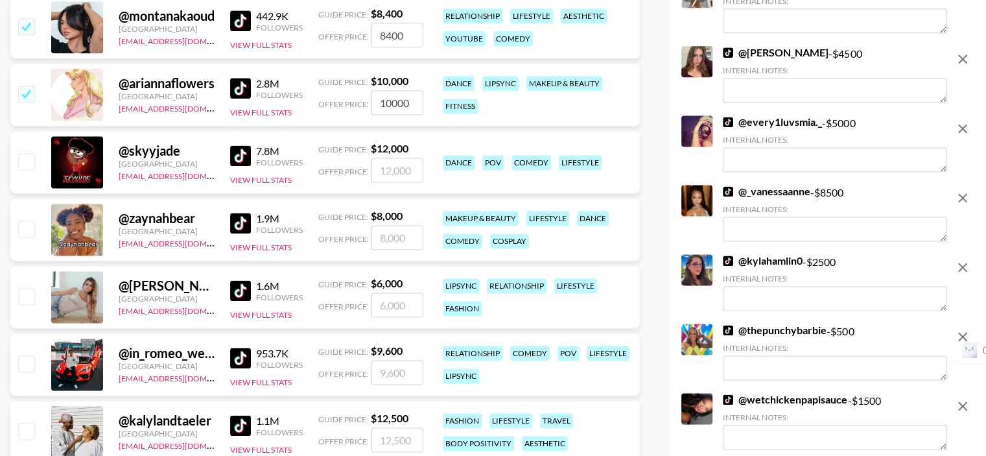
click at [26, 231] on input "checkbox" at bounding box center [26, 228] width 16 height 16
checkbox input "true"
type input "8000"
click at [27, 299] on input "checkbox" at bounding box center [26, 296] width 16 height 16
checkbox input "true"
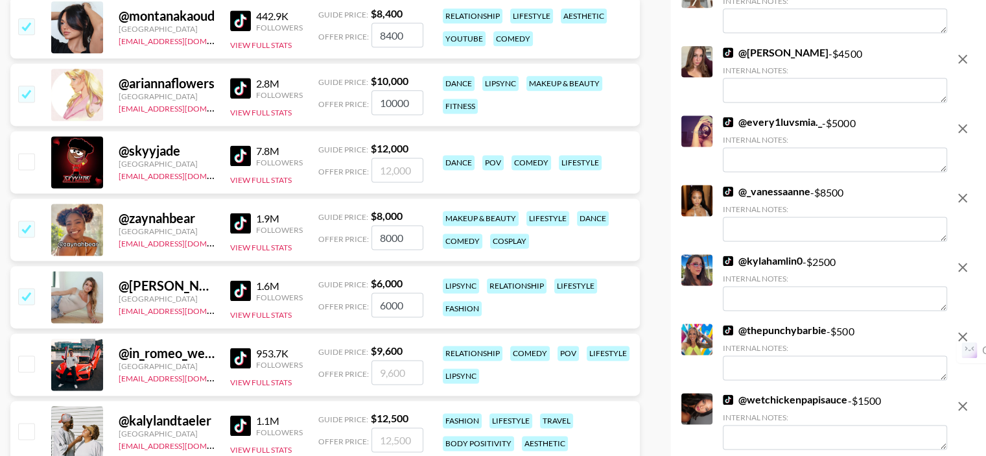
type input "6000"
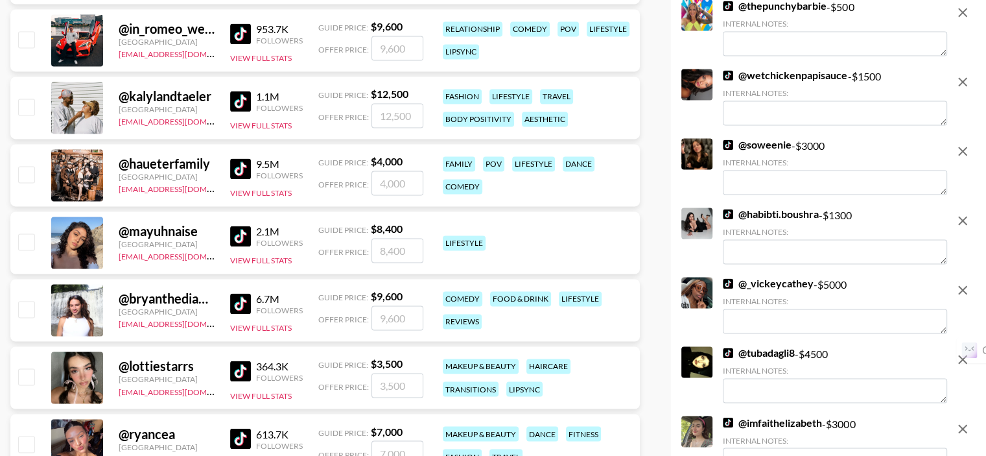
scroll to position [2139, 0]
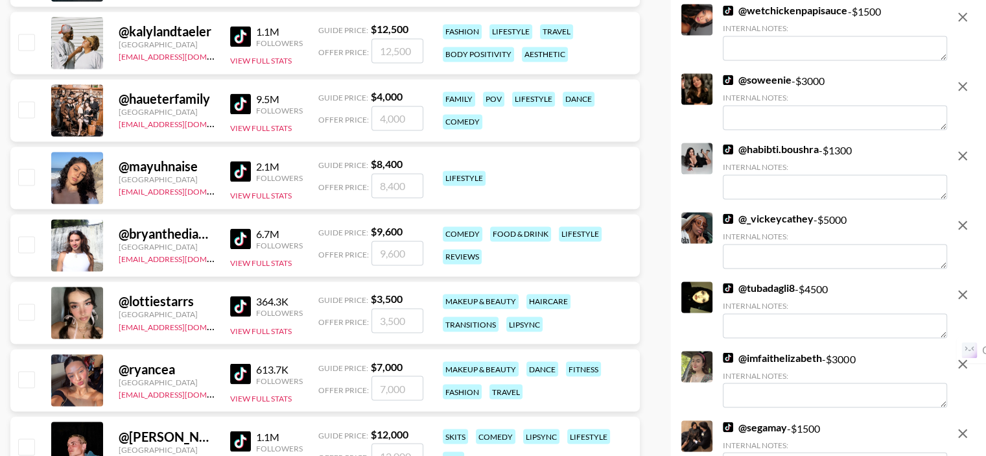
click at [29, 178] on input "checkbox" at bounding box center [26, 177] width 16 height 16
checkbox input "true"
type input "8400"
click at [31, 247] on input "checkbox" at bounding box center [26, 244] width 16 height 16
checkbox input "true"
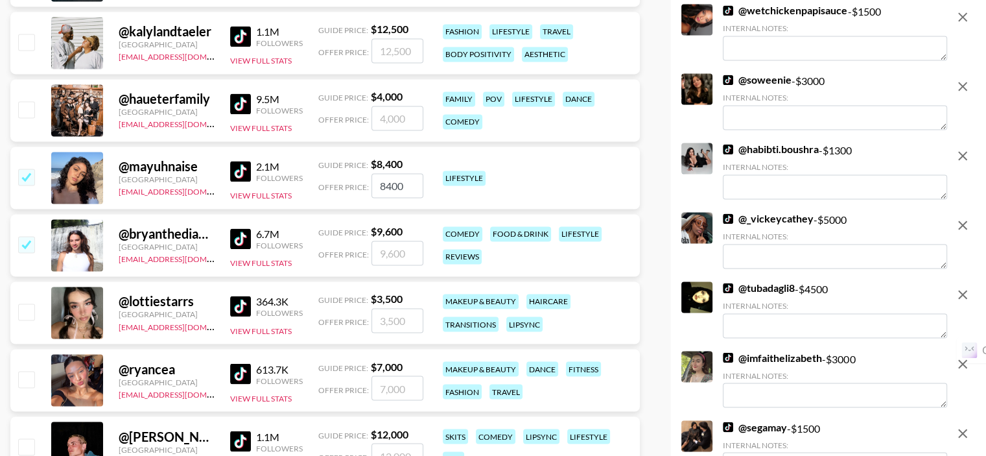
type input "9600"
click at [27, 247] on input "checkbox" at bounding box center [26, 244] width 16 height 16
checkbox input "false"
click at [27, 313] on input "checkbox" at bounding box center [26, 311] width 16 height 16
checkbox input "true"
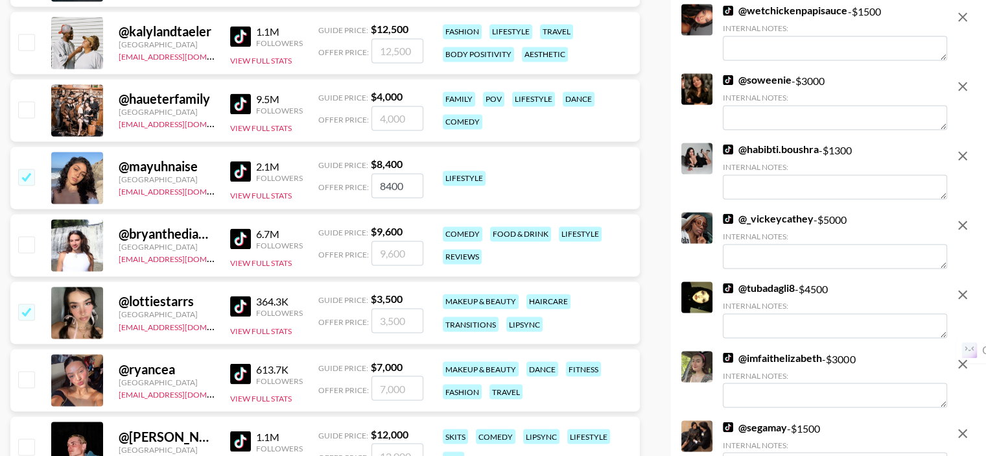
type input "3500"
click at [23, 379] on input "checkbox" at bounding box center [26, 379] width 16 height 16
checkbox input "true"
type input "7000"
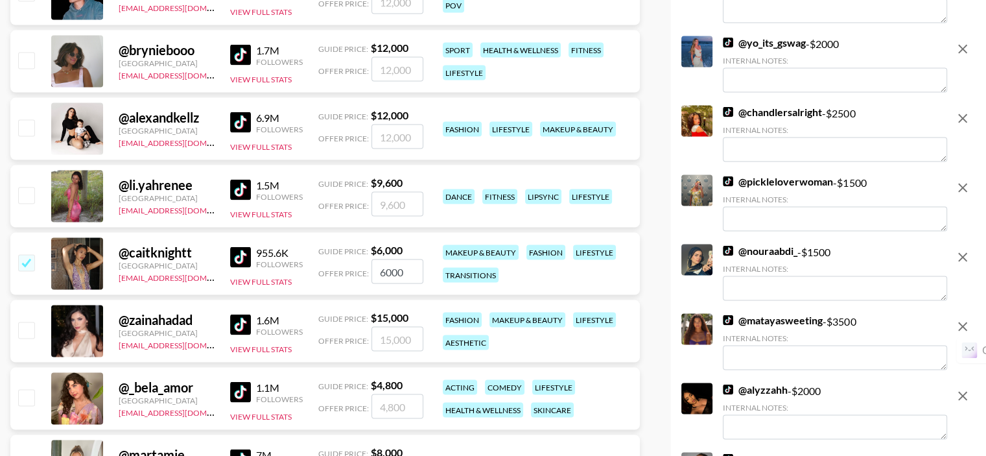
scroll to position [2593, 0]
click at [27, 196] on input "checkbox" at bounding box center [26, 195] width 16 height 16
checkbox input "true"
type input "9600"
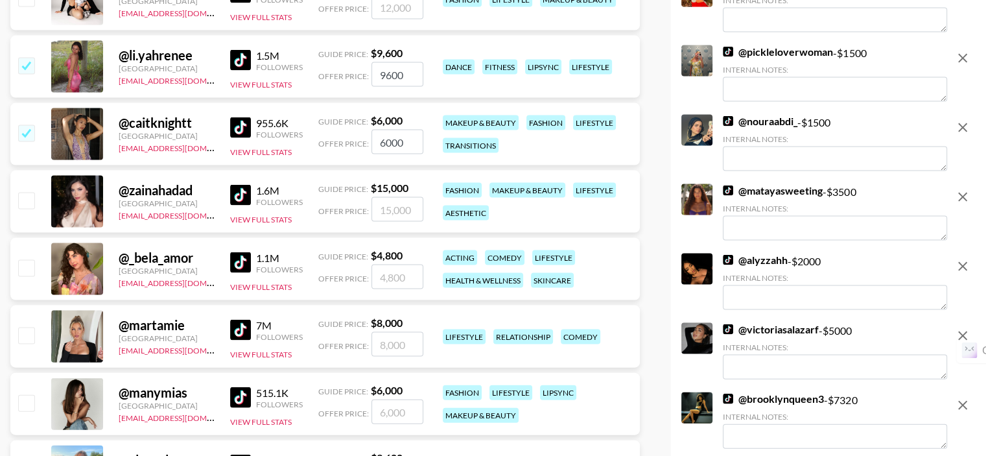
scroll to position [2788, 0]
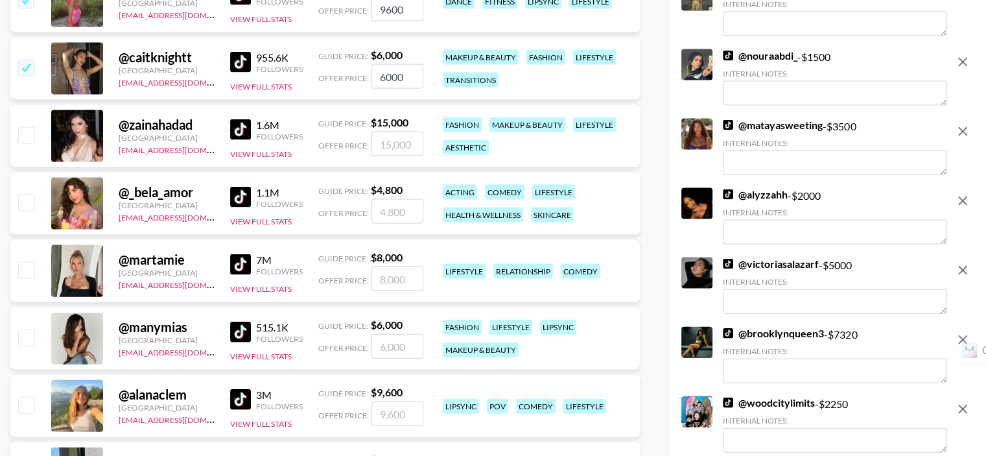
click at [28, 209] on input "checkbox" at bounding box center [26, 202] width 16 height 16
checkbox input "true"
type input "4800"
click at [26, 269] on input "checkbox" at bounding box center [26, 270] width 16 height 16
drag, startPoint x: 26, startPoint y: 269, endPoint x: 26, endPoint y: 322, distance: 53.2
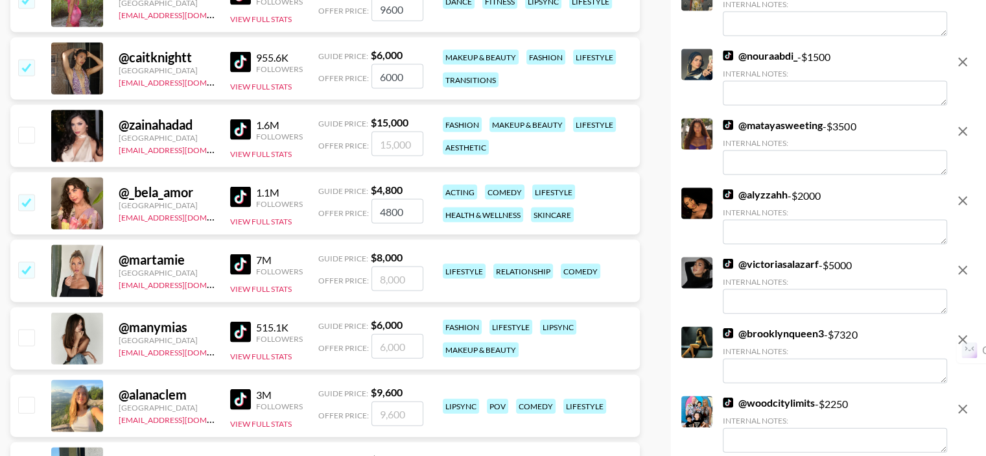
click at [26, 269] on input "checkbox" at bounding box center [26, 270] width 16 height 16
checkbox input "false"
click at [32, 336] on input "checkbox" at bounding box center [26, 337] width 16 height 16
checkbox input "true"
type input "6000"
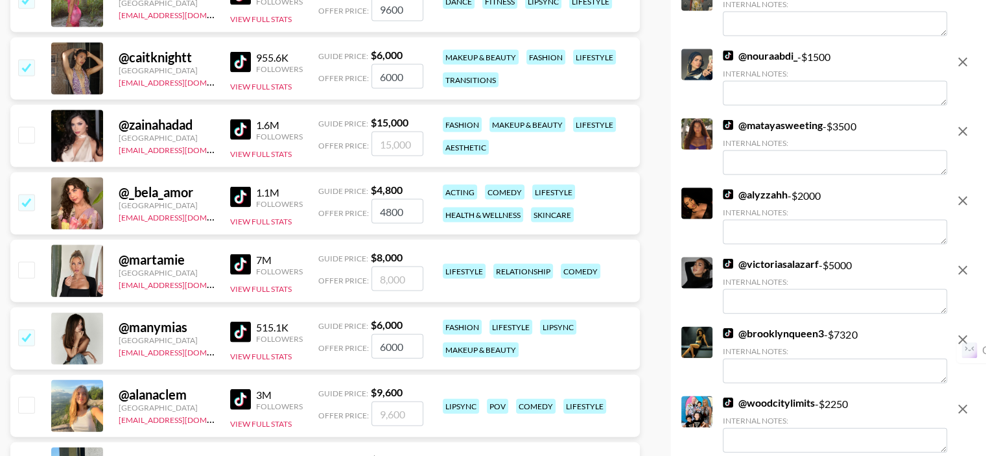
click at [26, 264] on input "checkbox" at bounding box center [26, 270] width 16 height 16
checkbox input "true"
type input "8000"
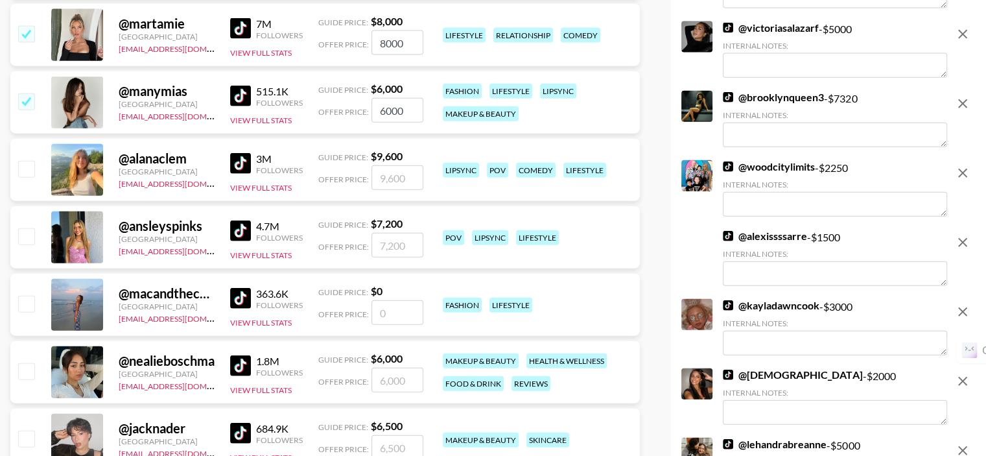
scroll to position [3047, 0]
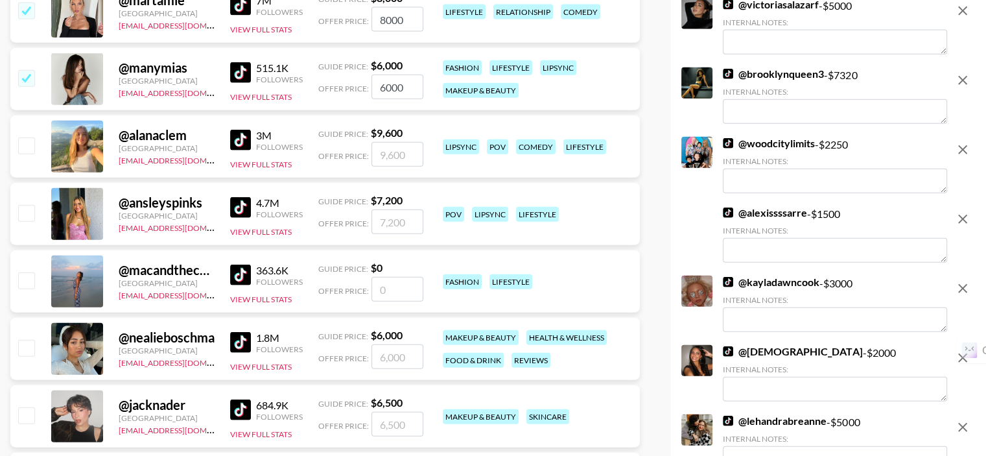
click at [31, 147] on input "checkbox" at bounding box center [26, 145] width 16 height 16
checkbox input "true"
type input "9600"
click at [31, 212] on input "checkbox" at bounding box center [26, 213] width 16 height 16
checkbox input "true"
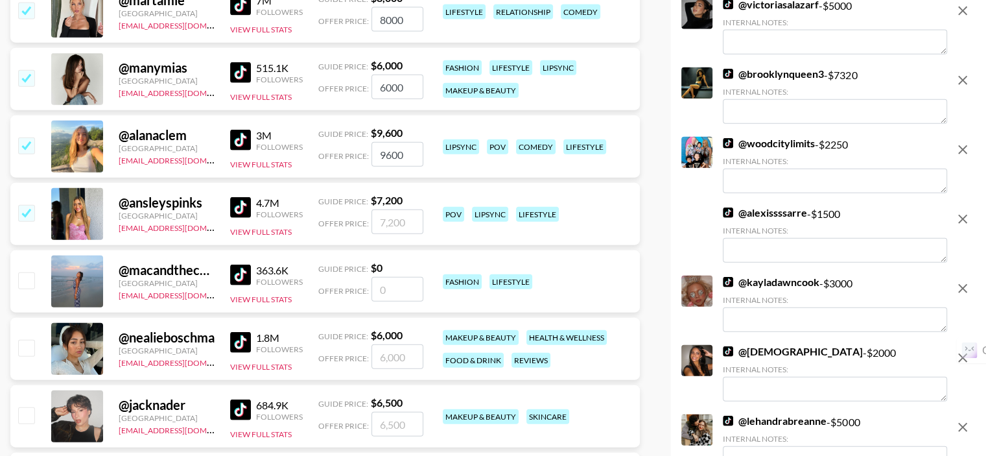
type input "7200"
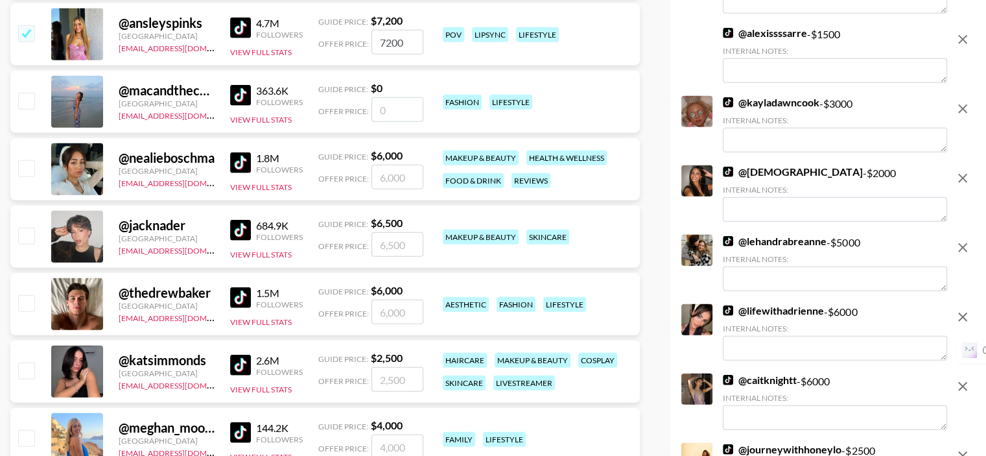
scroll to position [3242, 0]
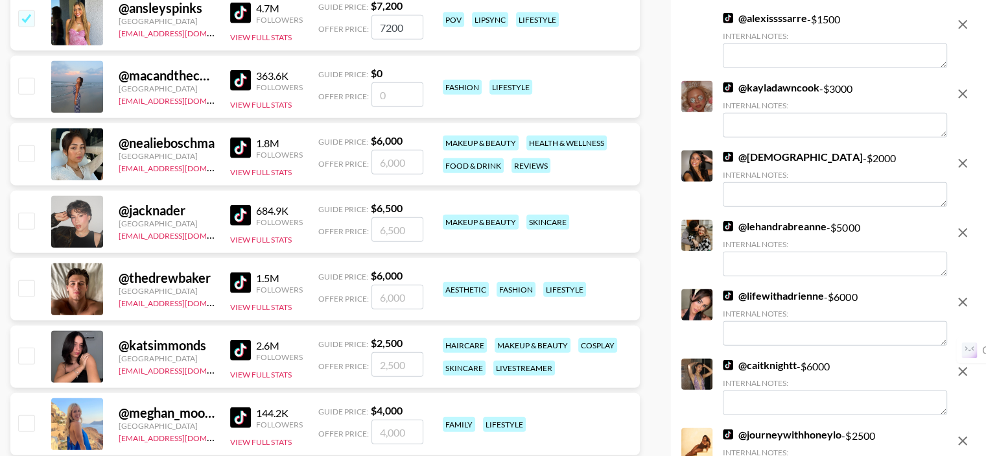
click at [22, 155] on input "checkbox" at bounding box center [26, 153] width 16 height 16
checkbox input "true"
type input "6000"
click at [28, 353] on input "checkbox" at bounding box center [26, 355] width 16 height 16
checkbox input "true"
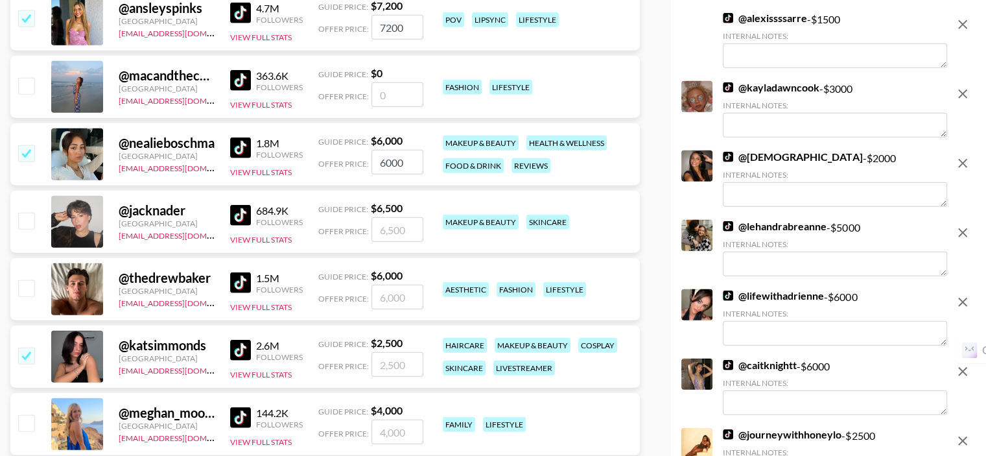
type input "2500"
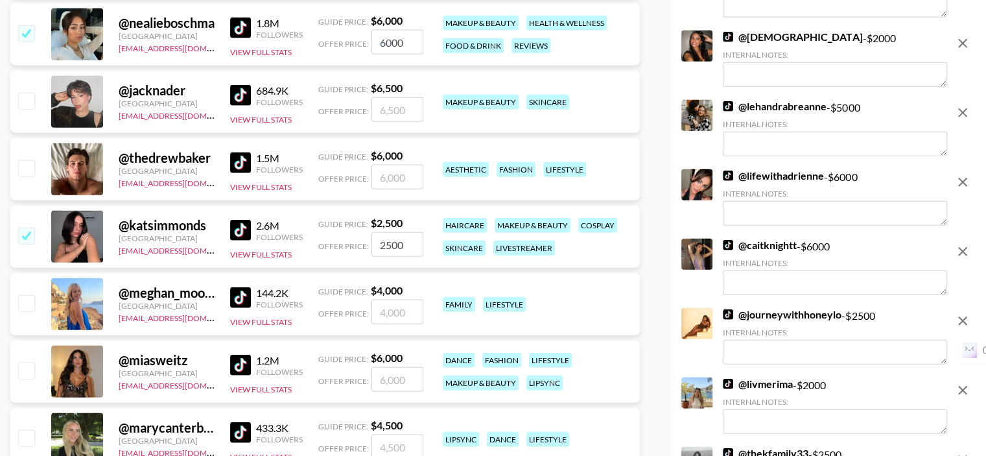
scroll to position [3501, 0]
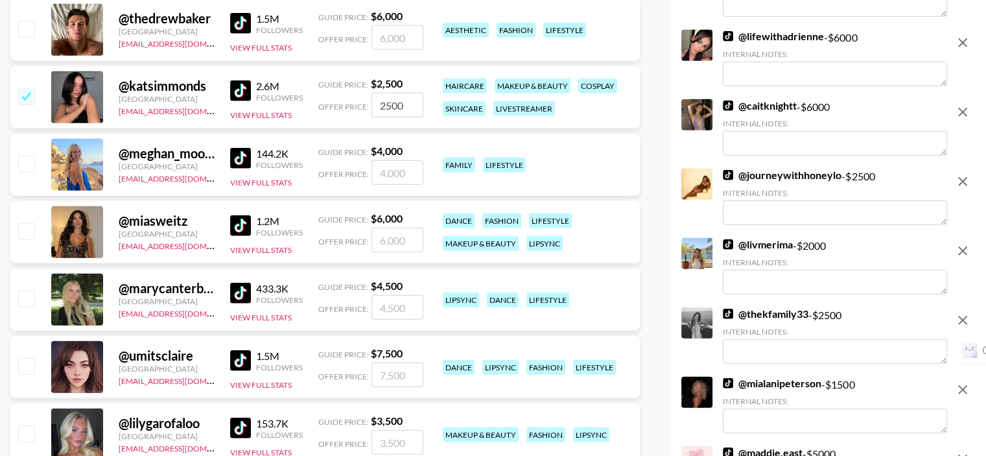
click at [24, 163] on input "checkbox" at bounding box center [26, 164] width 16 height 16
checkbox input "true"
type input "4000"
click at [27, 230] on input "checkbox" at bounding box center [26, 231] width 16 height 16
checkbox input "true"
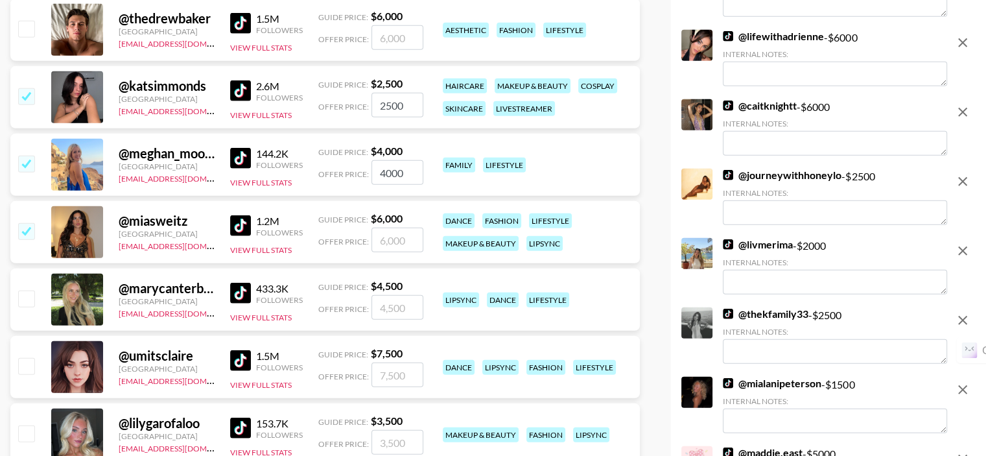
type input "6000"
click at [18, 295] on input "checkbox" at bounding box center [26, 298] width 16 height 16
checkbox input "true"
type input "4500"
click at [27, 365] on input "checkbox" at bounding box center [26, 366] width 16 height 16
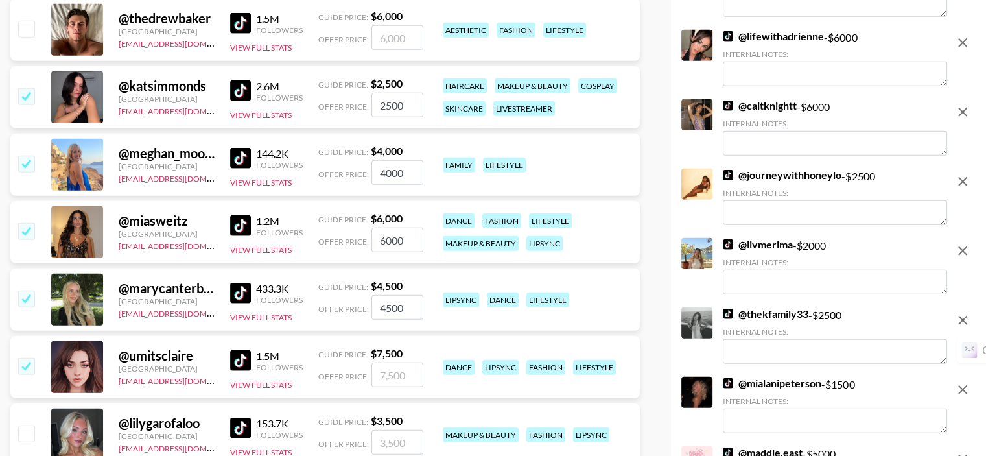
checkbox input "true"
type input "7500"
click at [32, 434] on input "checkbox" at bounding box center [26, 433] width 16 height 16
checkbox input "true"
type input "3500"
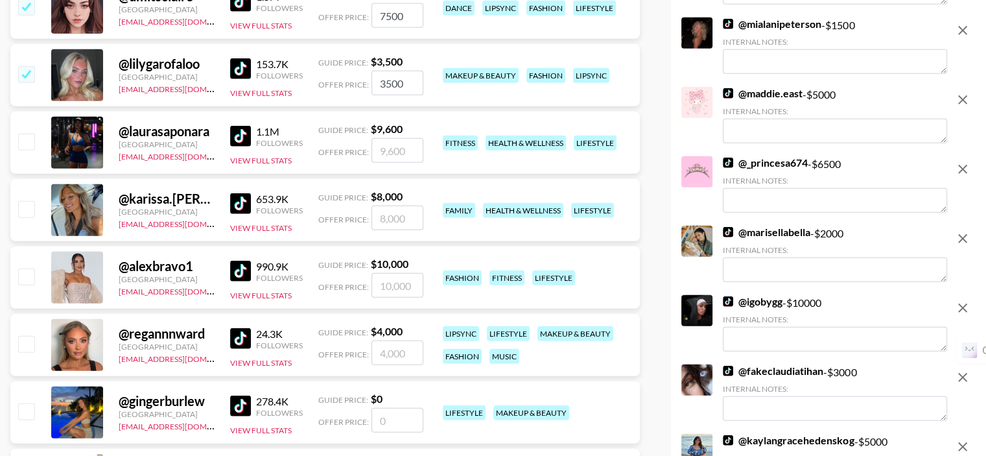
scroll to position [3890, 0]
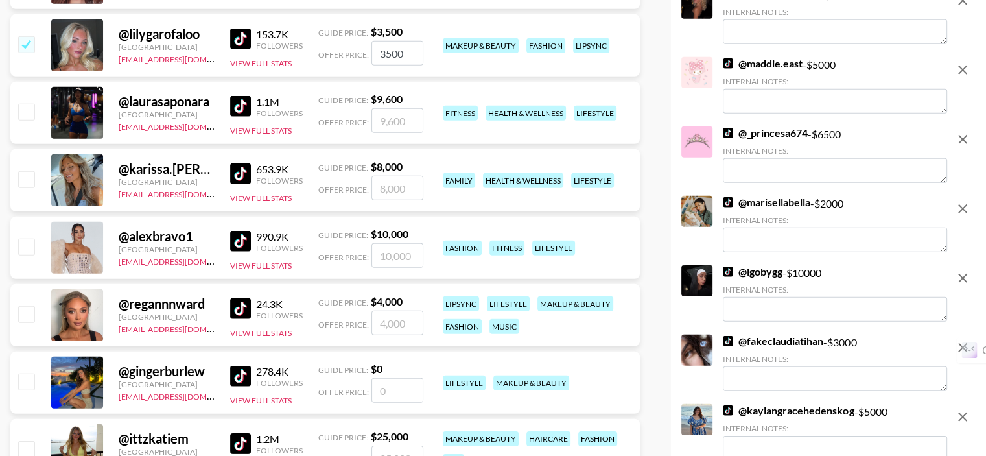
click at [29, 112] on input "checkbox" at bounding box center [26, 112] width 16 height 16
checkbox input "true"
type input "9600"
click at [29, 179] on input "checkbox" at bounding box center [26, 179] width 16 height 16
checkbox input "true"
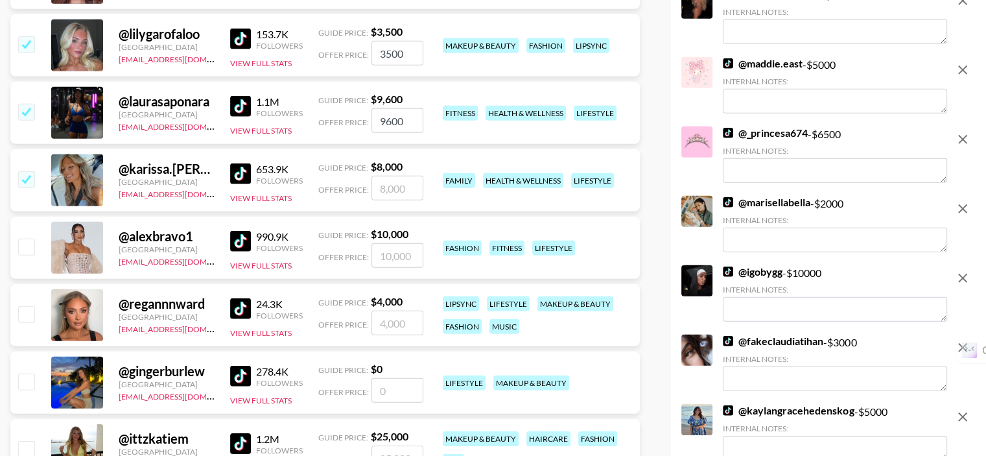
type input "8000"
click at [23, 252] on input "checkbox" at bounding box center [26, 247] width 16 height 16
checkbox input "true"
type input "10000"
click at [29, 317] on input "checkbox" at bounding box center [26, 314] width 16 height 16
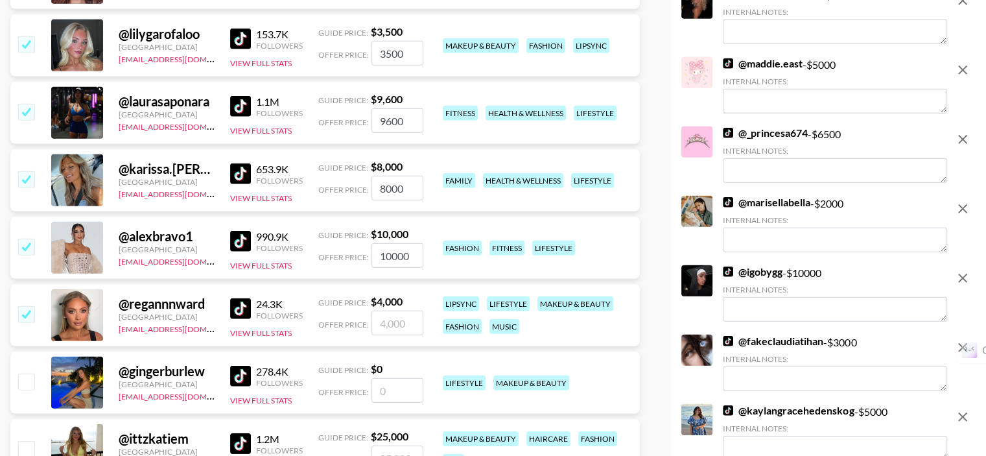
checkbox input "true"
type input "4000"
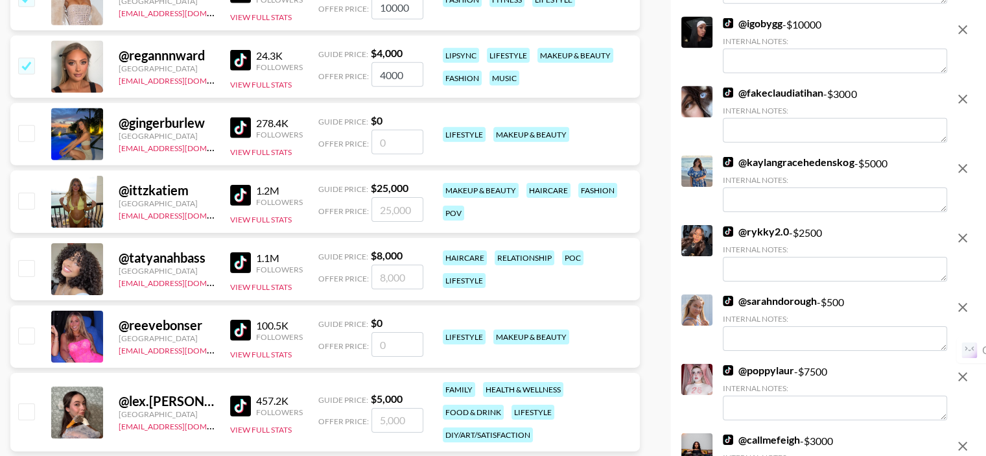
scroll to position [4149, 0]
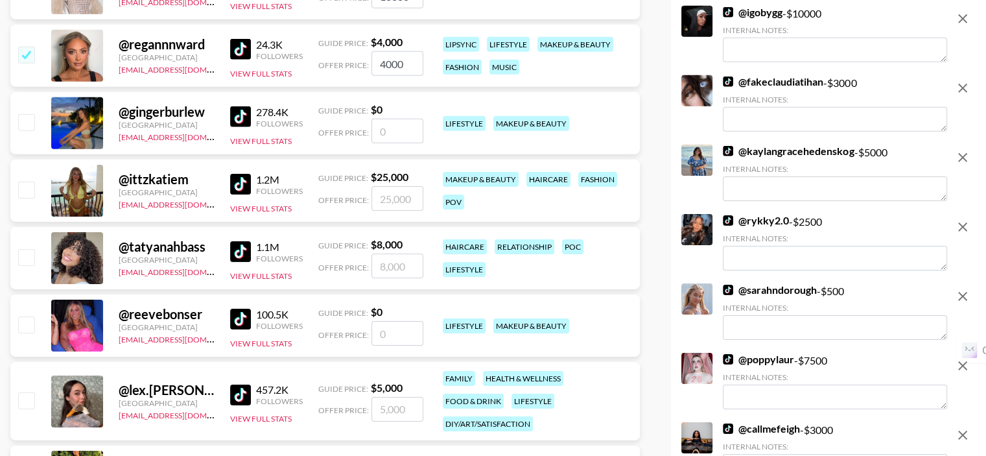
click at [30, 259] on input "checkbox" at bounding box center [26, 257] width 16 height 16
checkbox input "true"
type input "8000"
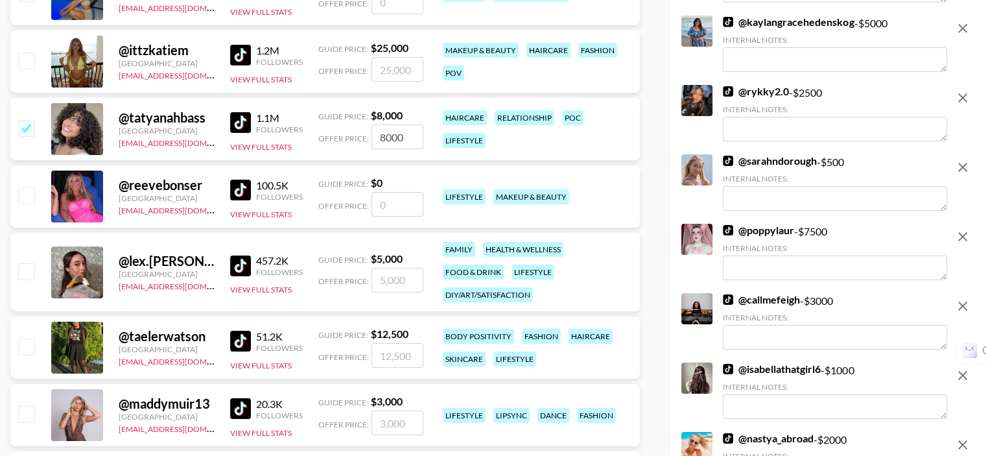
scroll to position [4279, 0]
click at [26, 274] on input "checkbox" at bounding box center [26, 271] width 16 height 16
checkbox input "true"
type input "5000"
click at [29, 347] on input "checkbox" at bounding box center [26, 346] width 16 height 16
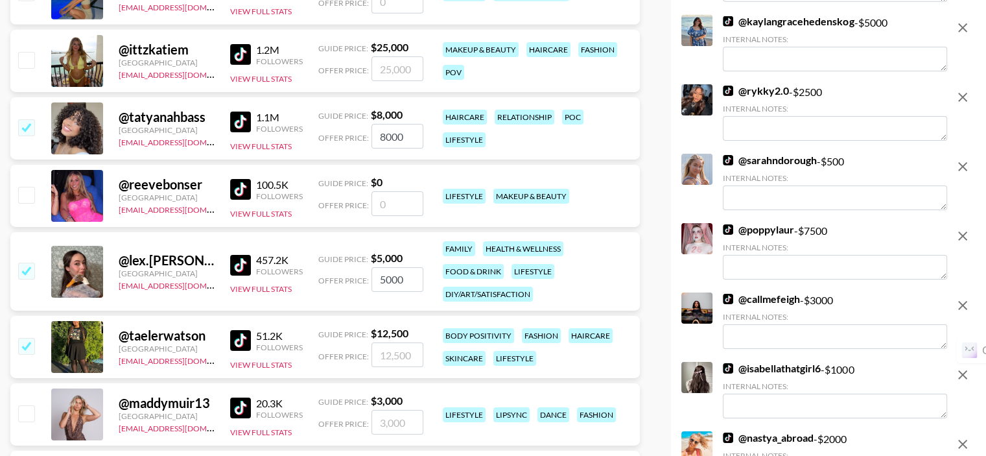
checkbox input "true"
type input "12500"
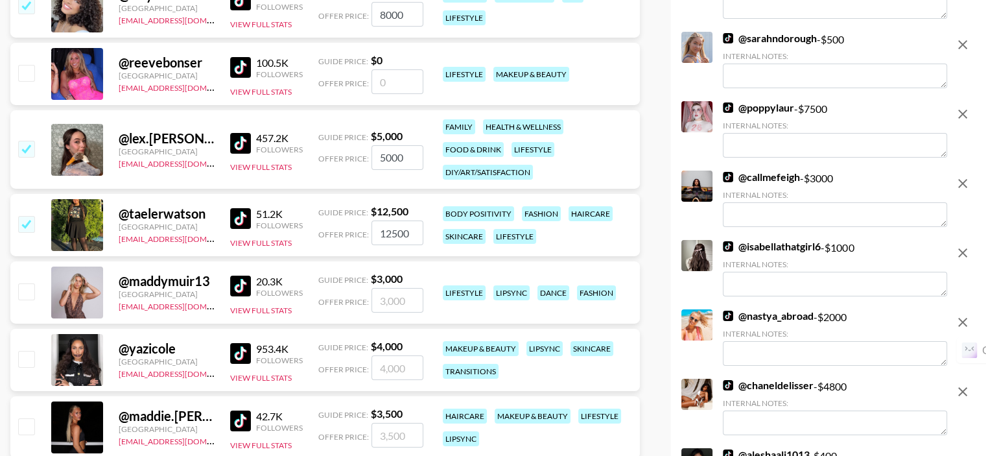
scroll to position [4473, 0]
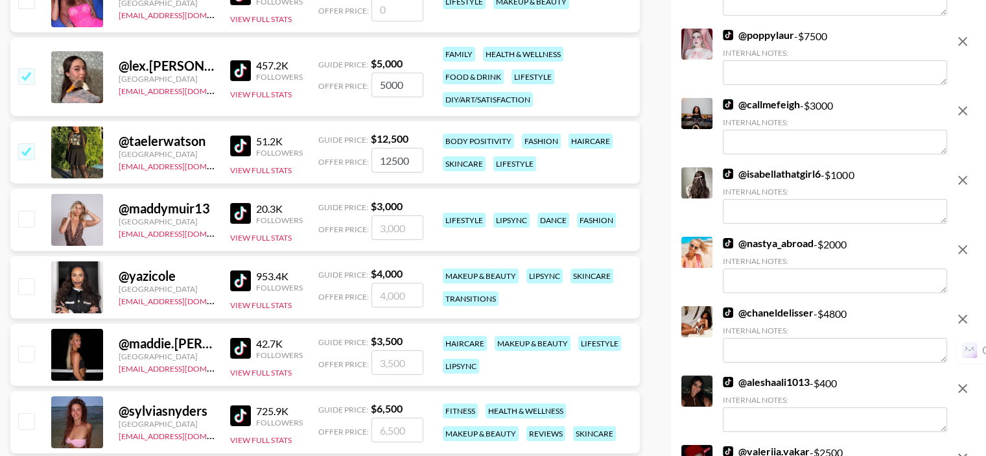
click at [29, 217] on input "checkbox" at bounding box center [26, 219] width 16 height 16
checkbox input "true"
type input "3000"
click at [31, 287] on input "checkbox" at bounding box center [26, 286] width 16 height 16
checkbox input "true"
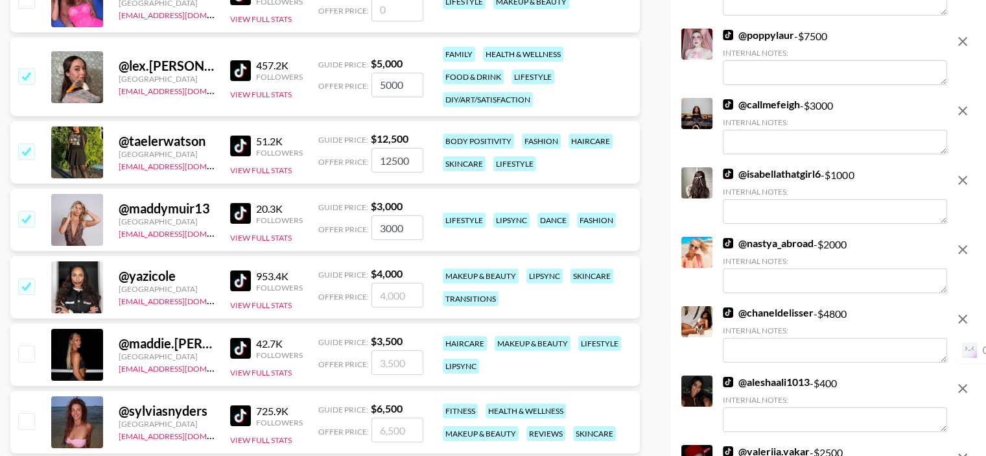
type input "4000"
click at [32, 353] on input "checkbox" at bounding box center [26, 354] width 16 height 16
checkbox input "true"
type input "3500"
click at [27, 422] on input "checkbox" at bounding box center [26, 421] width 16 height 16
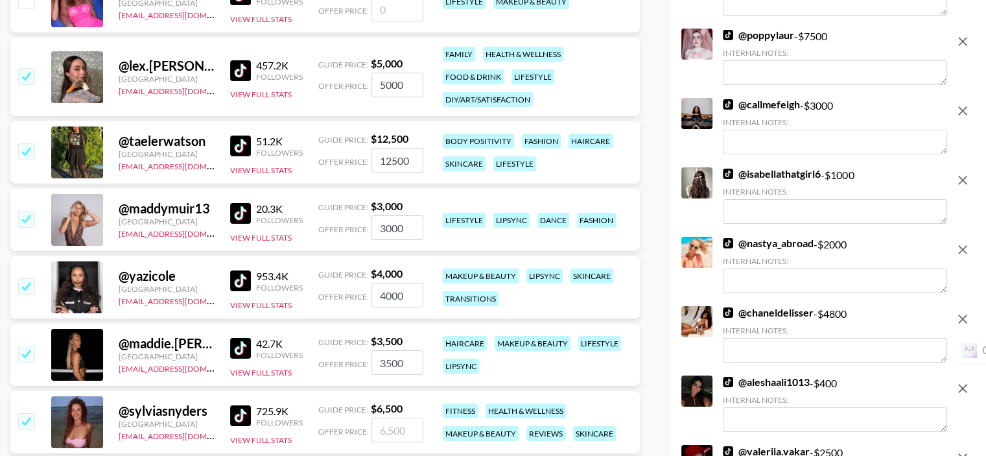
checkbox input "true"
type input "6500"
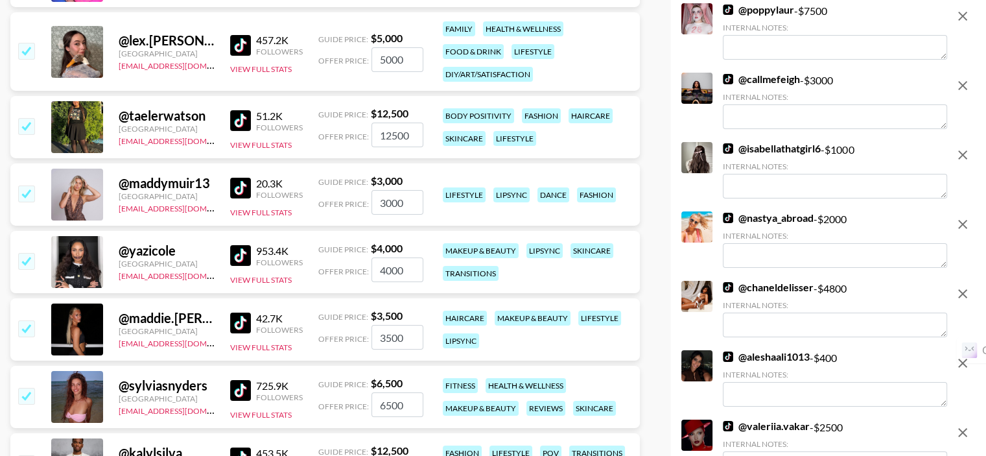
scroll to position [4733, 0]
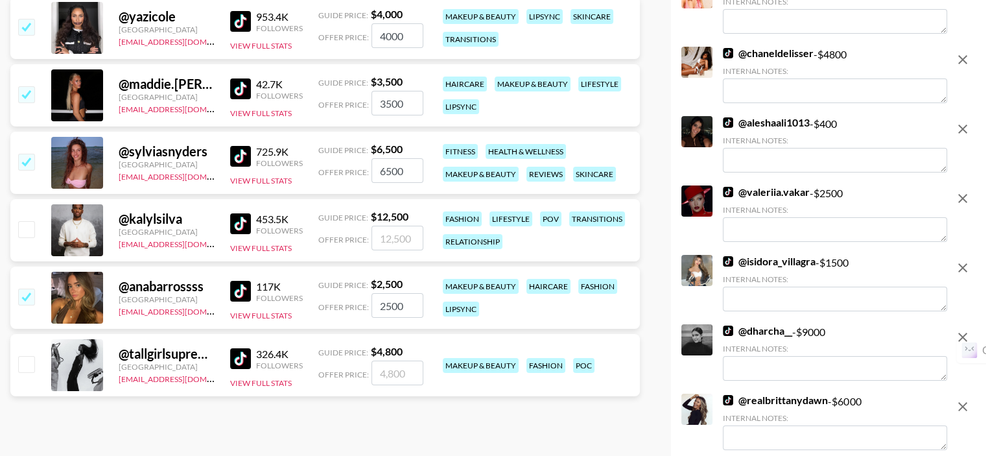
click at [28, 364] on input "checkbox" at bounding box center [26, 364] width 16 height 16
checkbox input "true"
type input "4800"
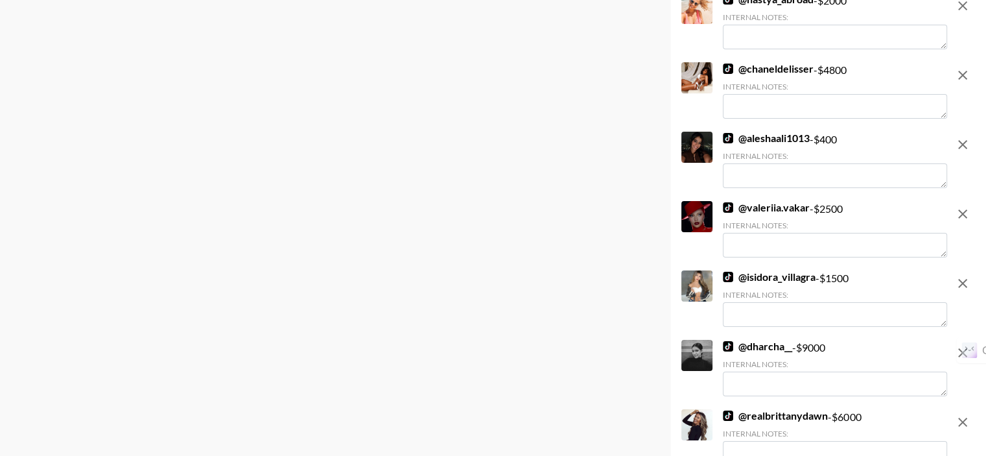
scroll to position [0, 0]
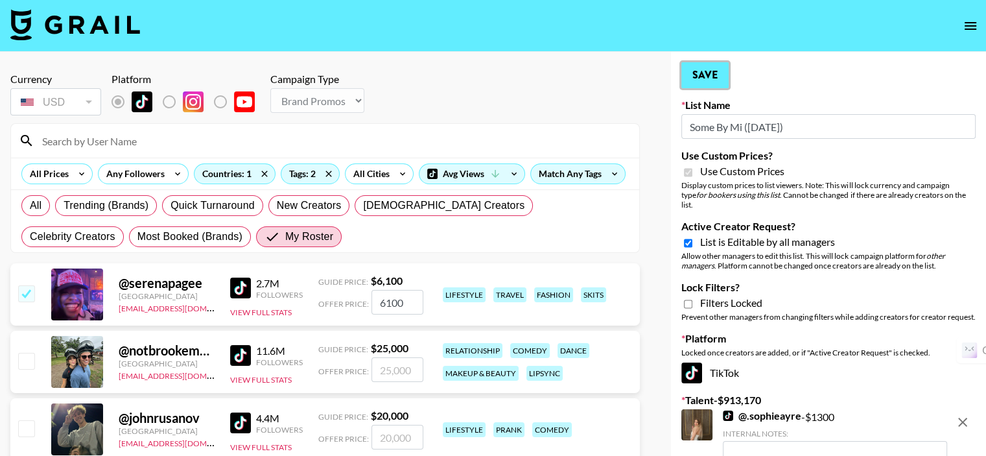
click at [713, 69] on button "Save" at bounding box center [704, 75] width 47 height 26
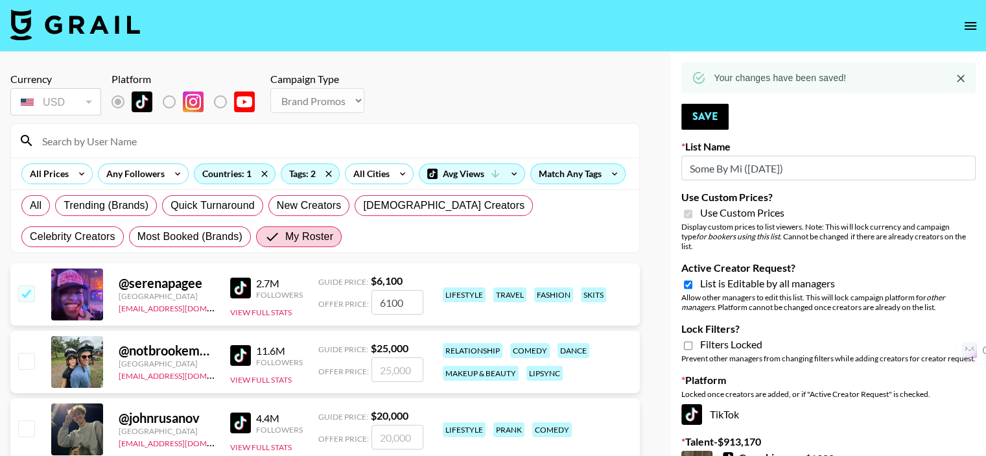
click at [962, 78] on icon "Close" at bounding box center [960, 78] width 13 height 13
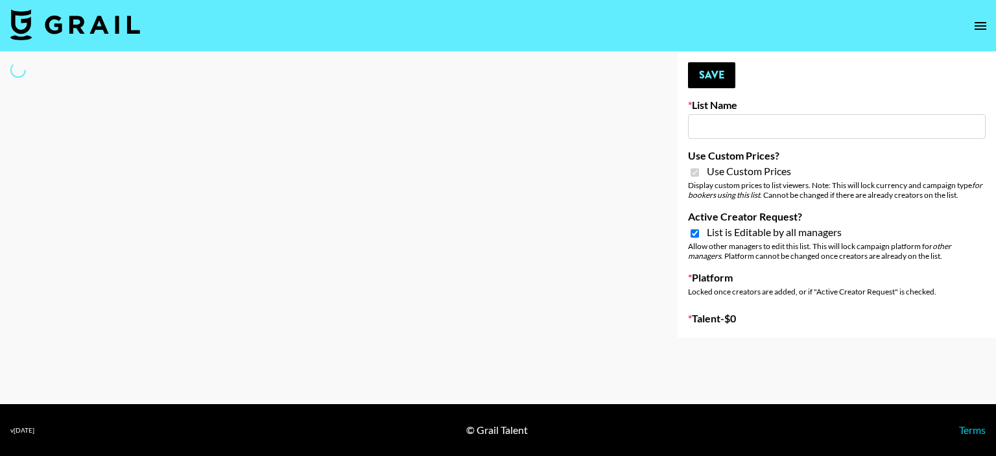
type input "Lip Liner Stain (8th Aug)"
checkbox input "true"
select select "Brand"
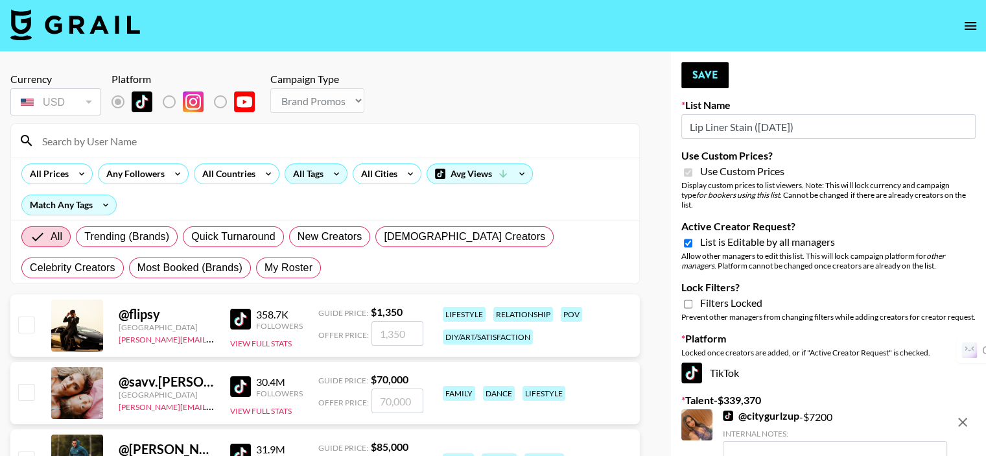
click at [314, 176] on div "All Tags" at bounding box center [305, 173] width 41 height 19
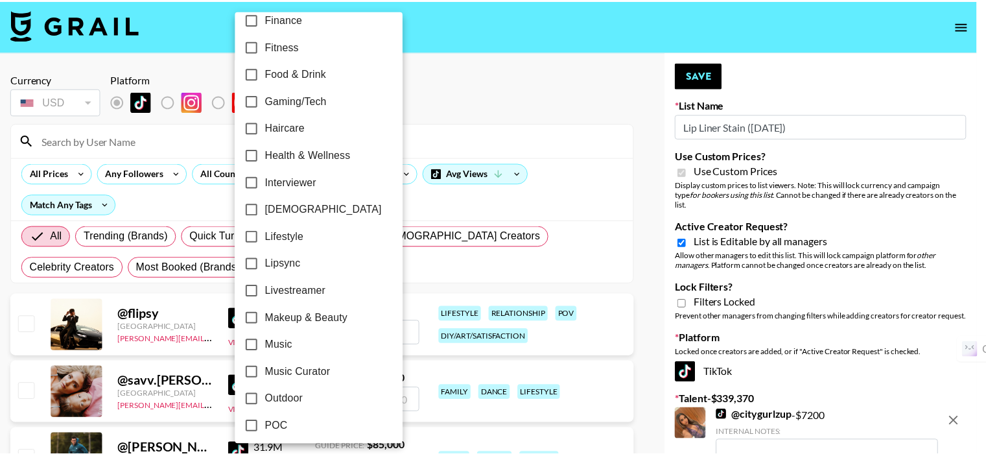
scroll to position [454, 0]
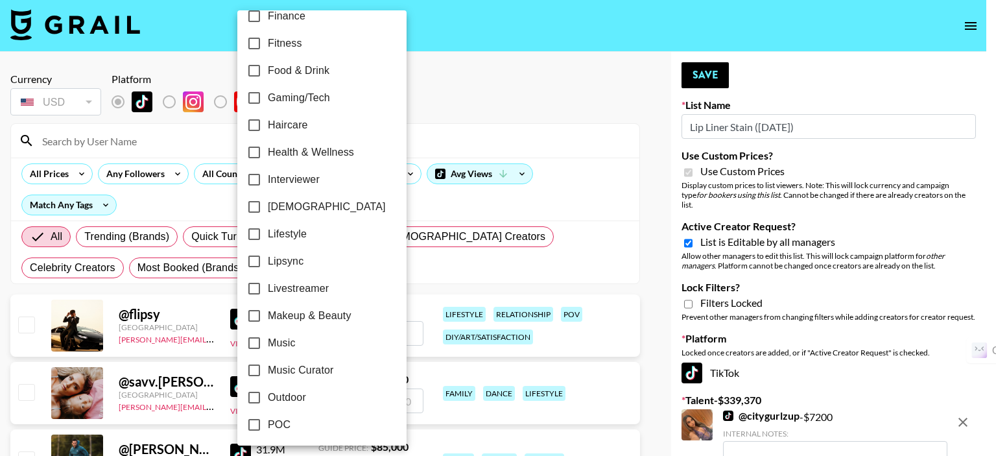
click at [259, 315] on input "Makeup & Beauty" at bounding box center [254, 315] width 27 height 27
checkbox input "true"
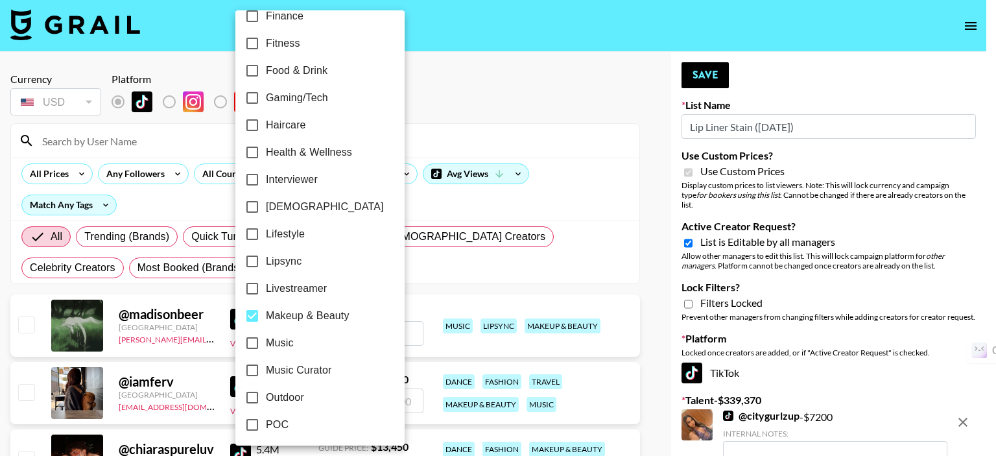
click at [456, 121] on div at bounding box center [498, 228] width 996 height 456
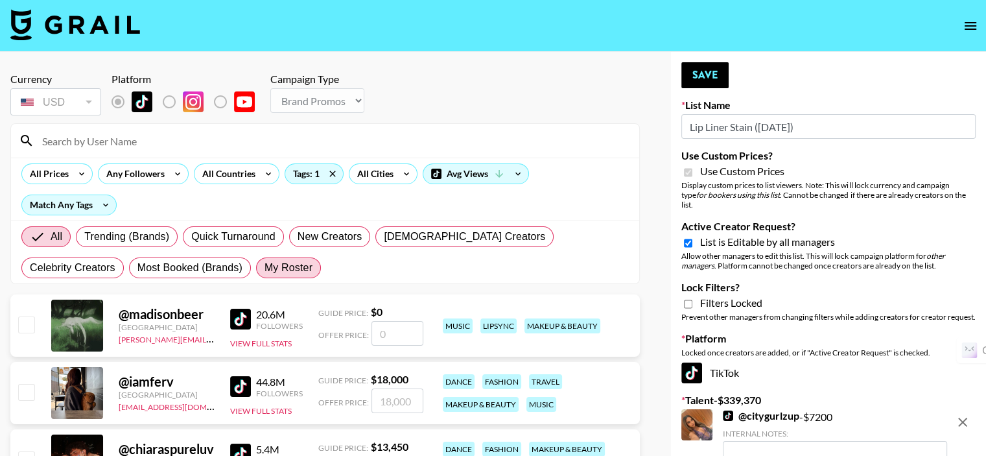
click at [265, 260] on span "My Roster" at bounding box center [289, 268] width 48 height 16
click at [265, 268] on input "My Roster" at bounding box center [265, 268] width 0 height 0
radio input "true"
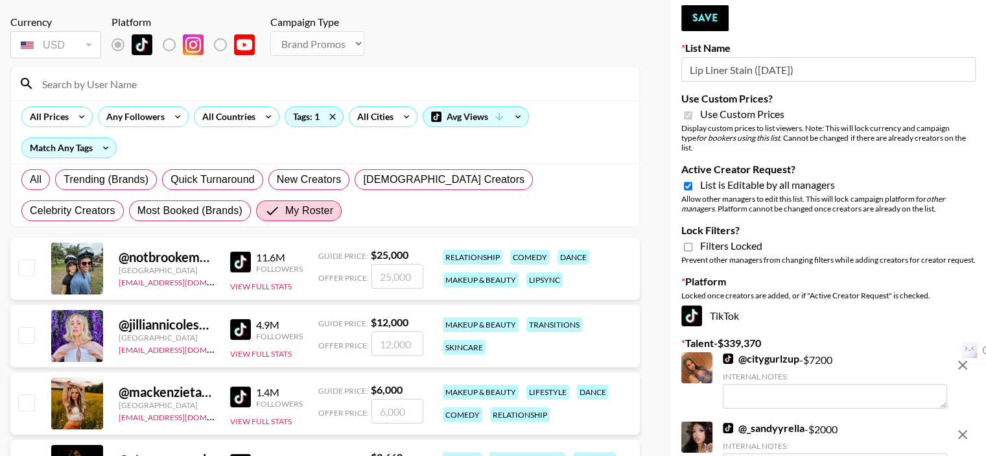
scroll to position [65, 0]
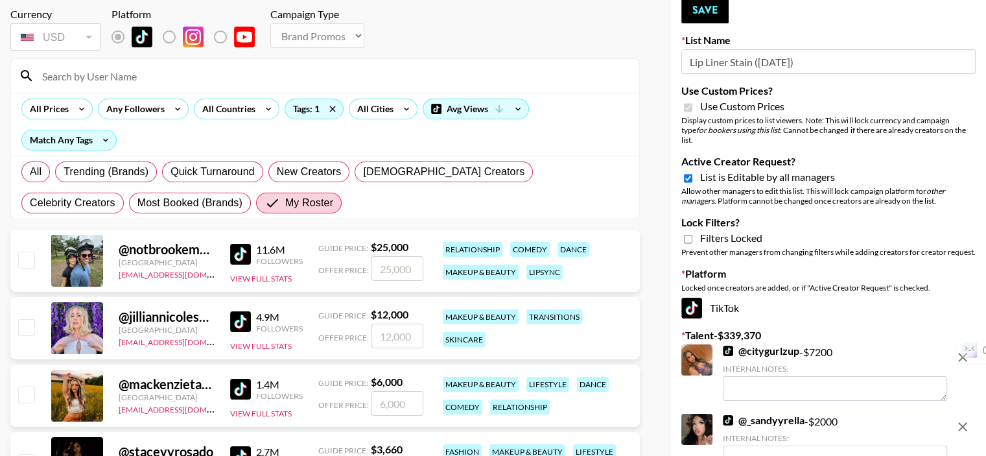
click at [31, 319] on input "checkbox" at bounding box center [26, 327] width 16 height 16
checkbox input "true"
type input "12000"
click at [31, 252] on input "checkbox" at bounding box center [26, 260] width 16 height 16
checkbox input "true"
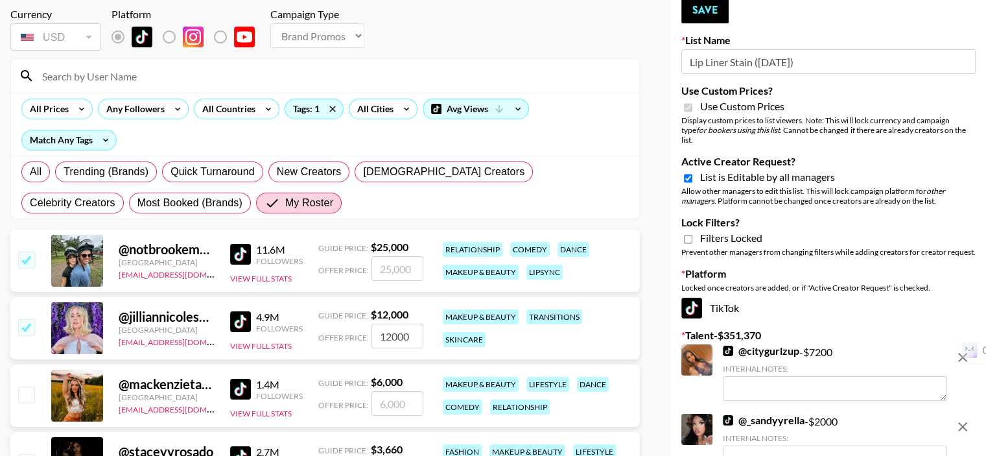
type input "25000"
click at [27, 384] on div at bounding box center [26, 395] width 20 height 22
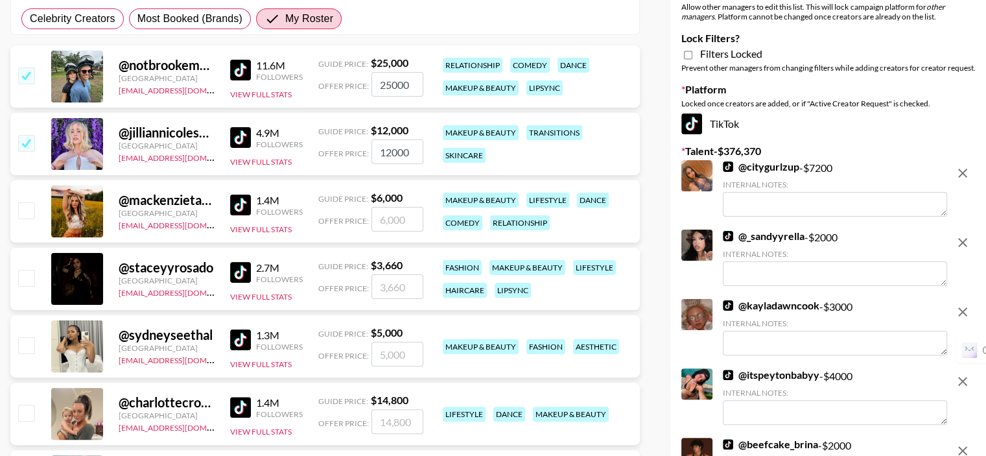
scroll to position [259, 0]
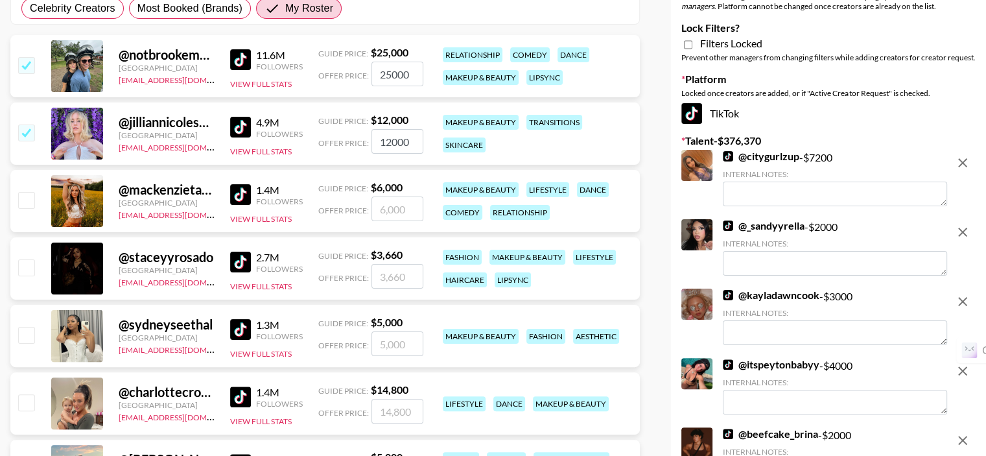
click at [21, 192] on input "checkbox" at bounding box center [26, 200] width 16 height 16
checkbox input "true"
type input "6000"
click at [29, 259] on input "checkbox" at bounding box center [26, 267] width 16 height 16
checkbox input "true"
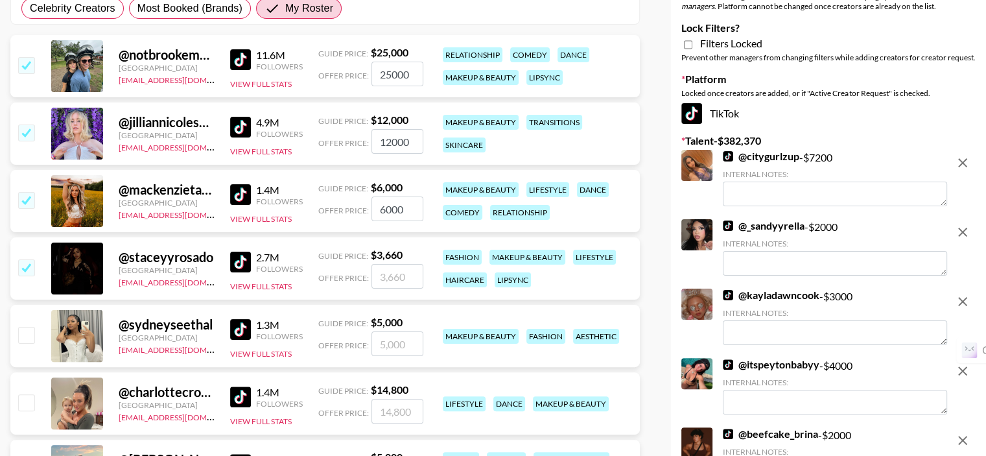
type input "3660"
click at [29, 327] on input "checkbox" at bounding box center [26, 335] width 16 height 16
checkbox input "true"
type input "5000"
click at [26, 327] on input "checkbox" at bounding box center [26, 335] width 16 height 16
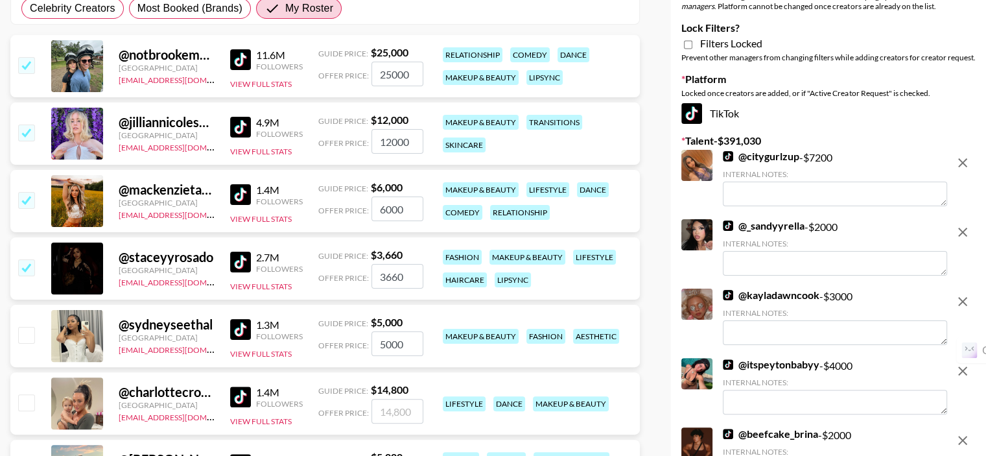
click at [26, 327] on input "checkbox" at bounding box center [26, 335] width 16 height 16
checkbox input "true"
type input "5000"
click at [30, 327] on input "checkbox" at bounding box center [26, 335] width 16 height 16
checkbox input "false"
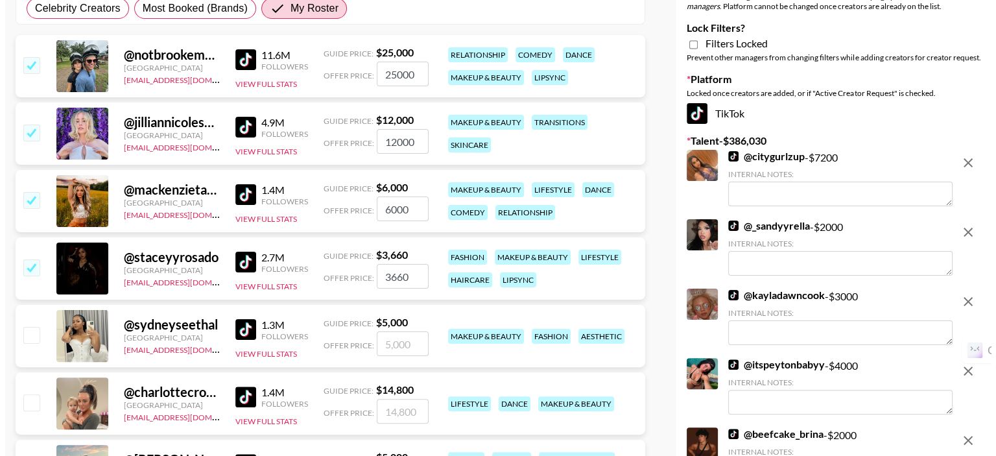
scroll to position [0, 0]
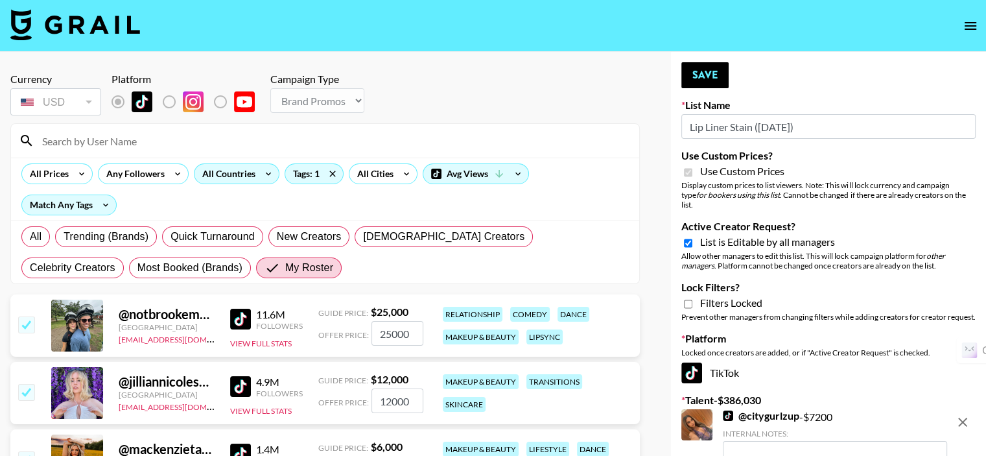
click at [235, 171] on div "All Countries" at bounding box center [226, 173] width 64 height 19
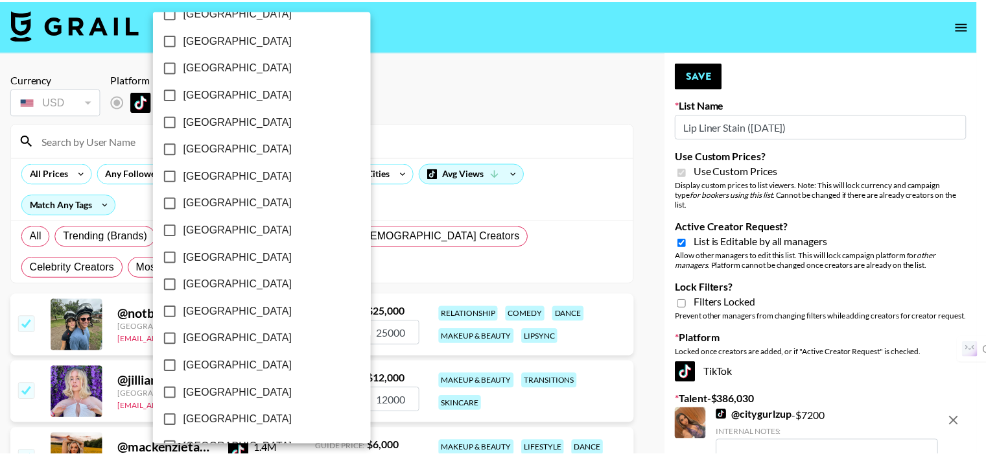
scroll to position [1037, 0]
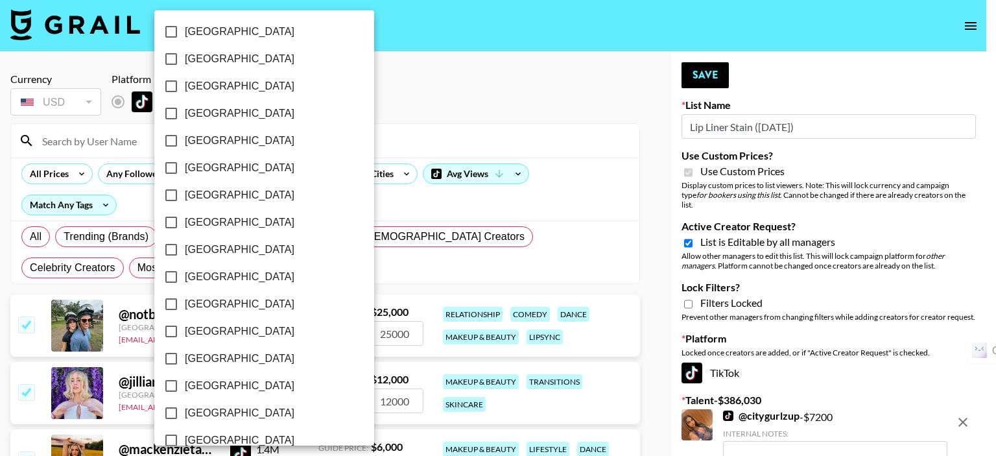
click at [171, 412] on input "[GEOGRAPHIC_DATA]" at bounding box center [171, 412] width 27 height 27
checkbox input "true"
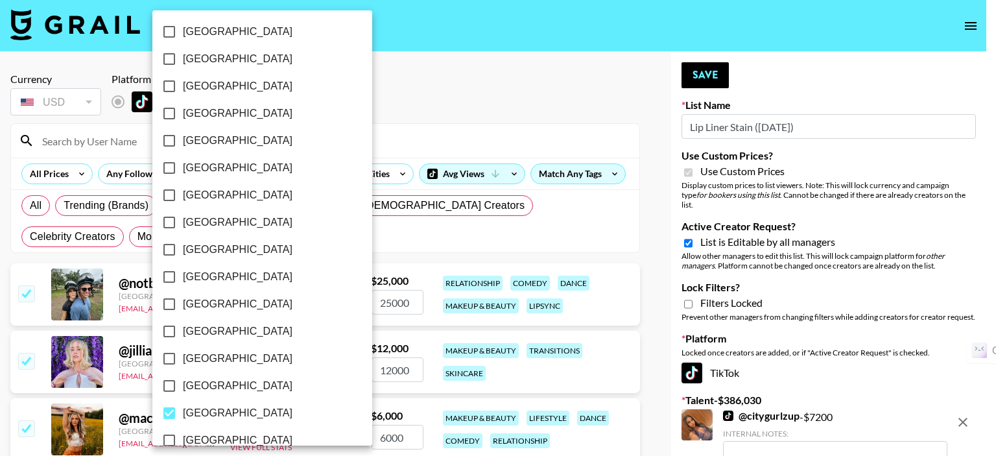
click at [389, 241] on div at bounding box center [498, 228] width 996 height 456
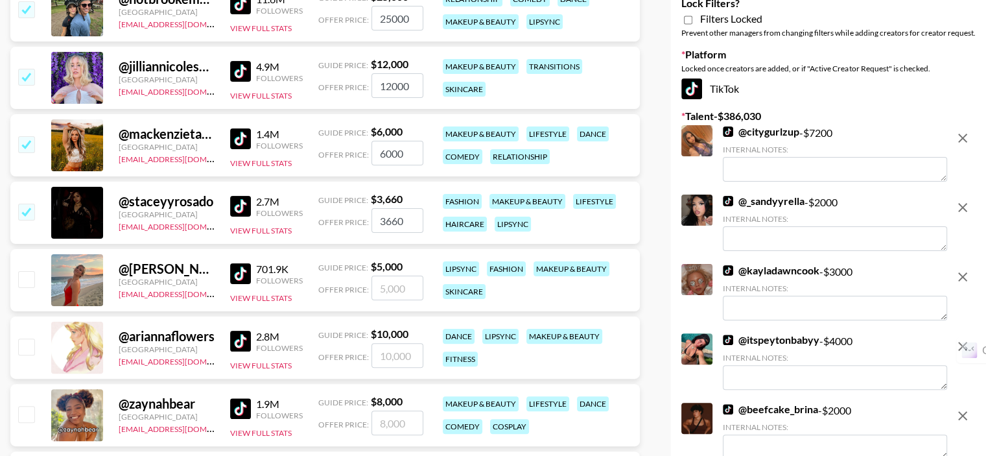
scroll to position [324, 0]
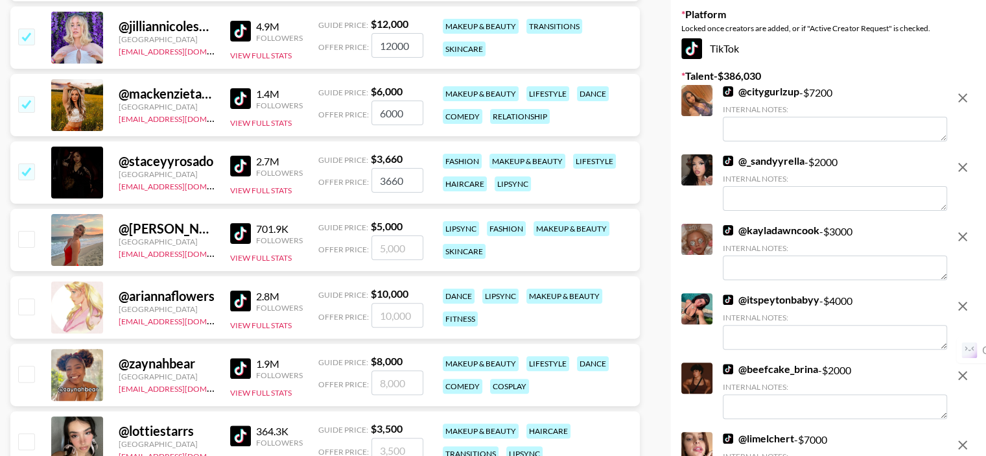
click at [25, 375] on input "checkbox" at bounding box center [26, 374] width 16 height 16
checkbox input "true"
type input "8000"
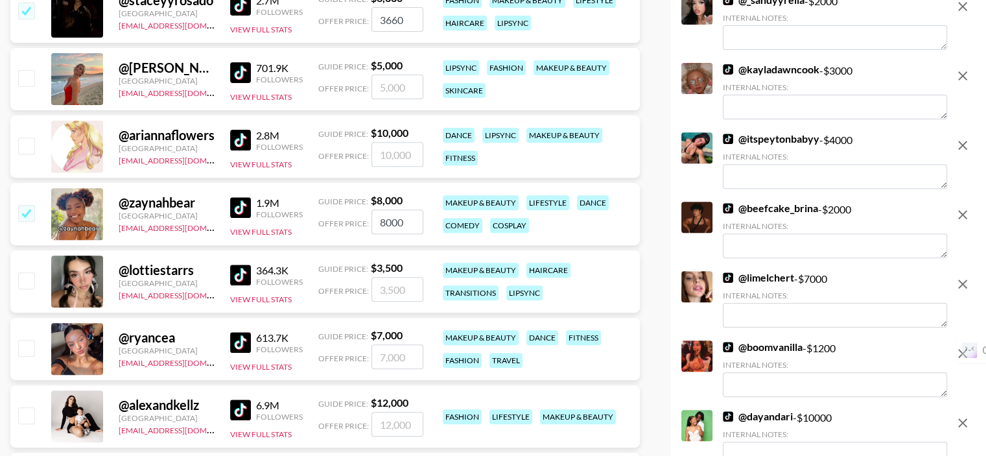
scroll to position [519, 0]
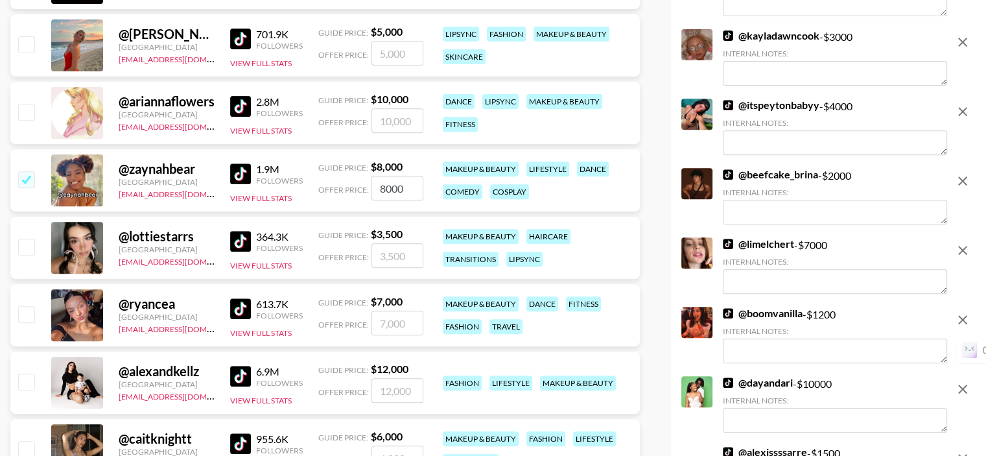
click at [26, 311] on input "checkbox" at bounding box center [26, 314] width 16 height 16
checkbox input "true"
type input "7000"
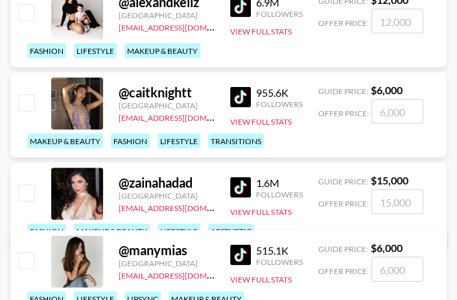
scroll to position [1132, 0]
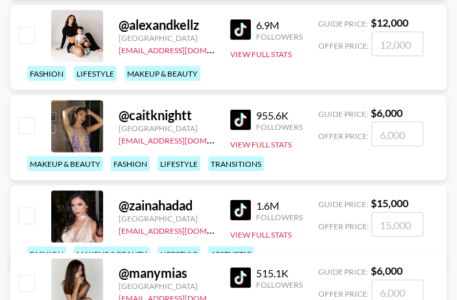
click at [27, 212] on input "checkbox" at bounding box center [26, 215] width 16 height 16
checkbox input "true"
type input "15000"
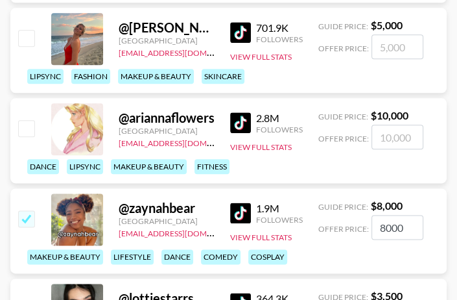
scroll to position [613, 0]
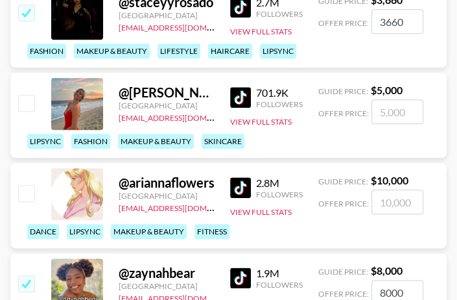
click at [31, 106] on input "checkbox" at bounding box center [26, 103] width 16 height 16
checkbox input "true"
type input "5000"
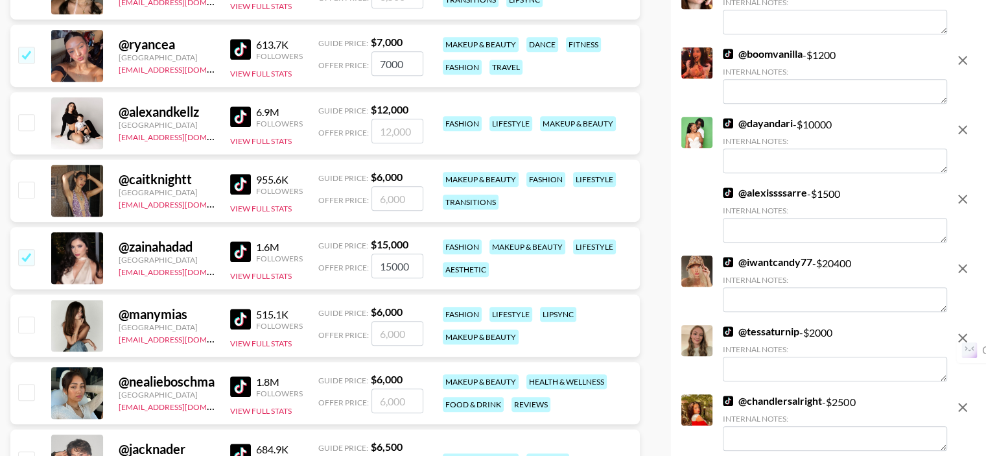
scroll to position [808, 0]
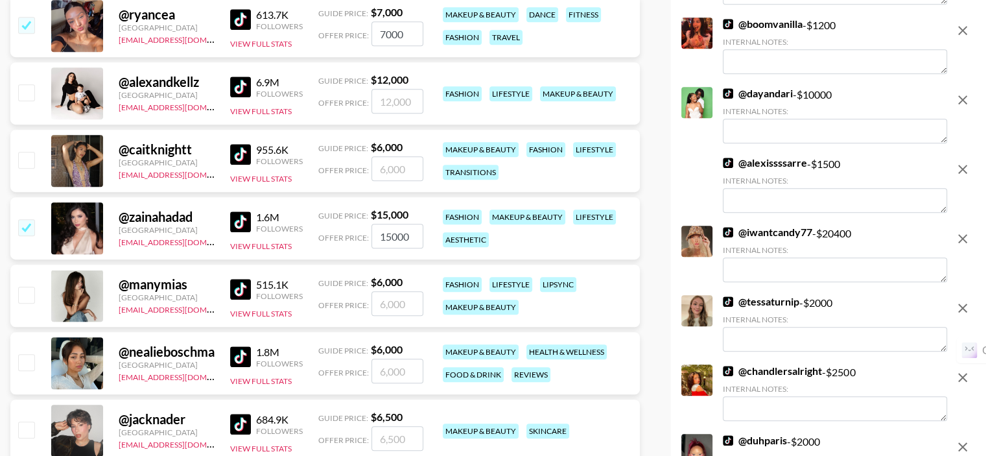
click at [27, 160] on input "checkbox" at bounding box center [26, 160] width 16 height 16
checkbox input "true"
type input "6000"
click at [30, 94] on input "checkbox" at bounding box center [26, 92] width 16 height 16
checkbox input "true"
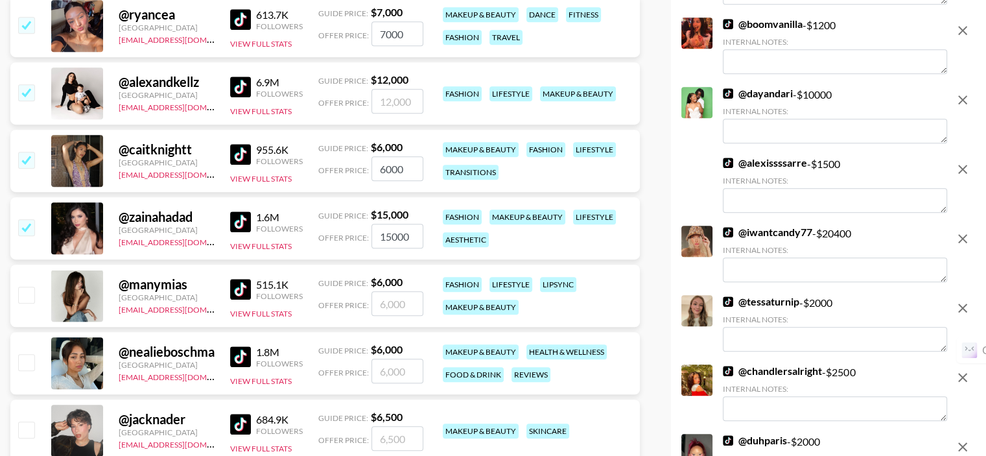
type input "12000"
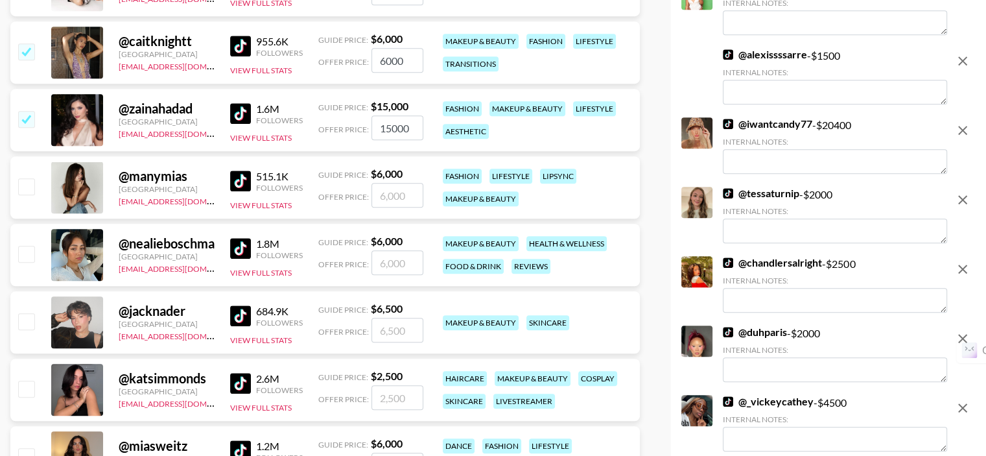
scroll to position [937, 0]
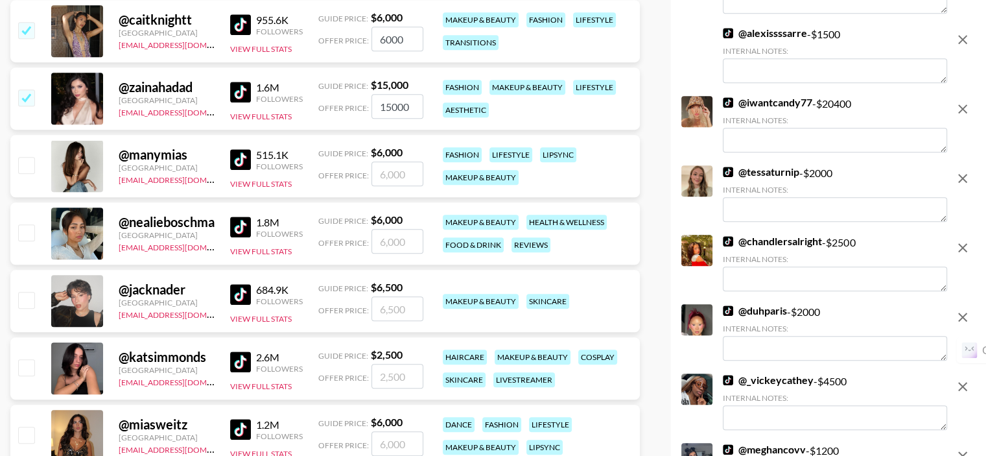
click at [24, 298] on input "checkbox" at bounding box center [26, 300] width 16 height 16
checkbox input "true"
type input "6500"
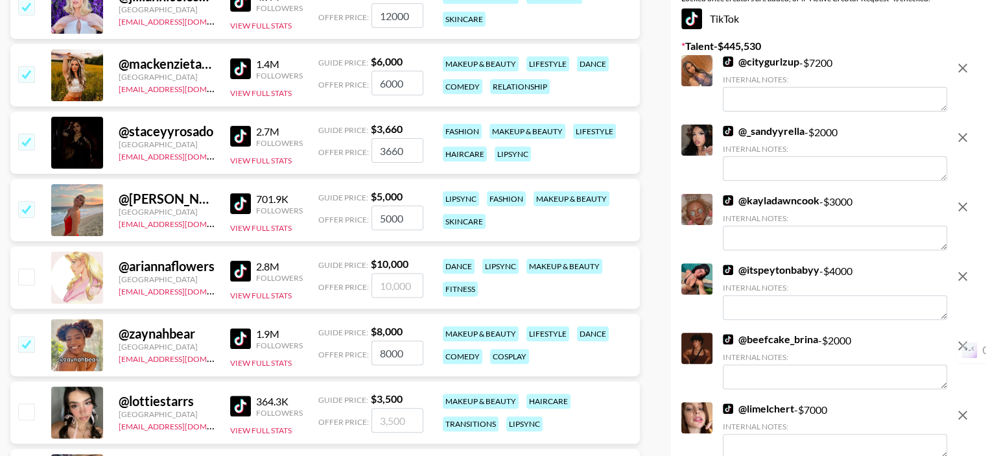
scroll to position [0, 0]
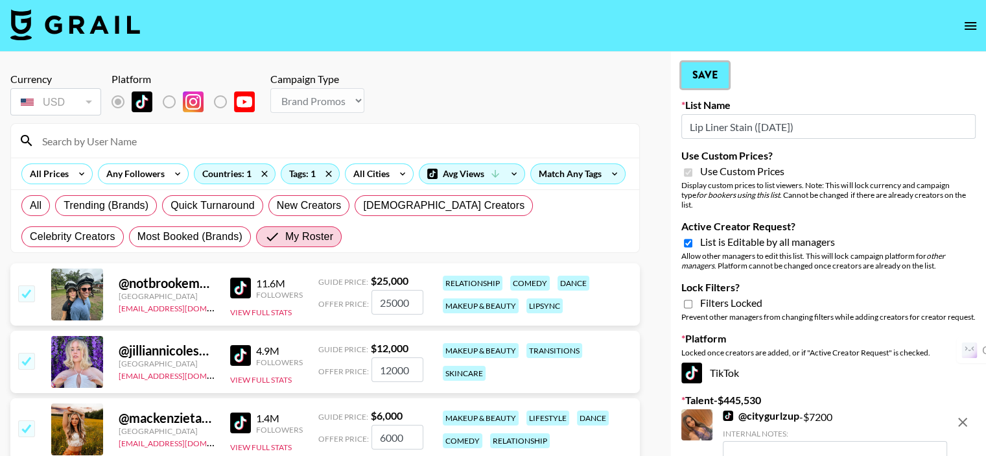
click at [708, 77] on button "Save" at bounding box center [704, 75] width 47 height 26
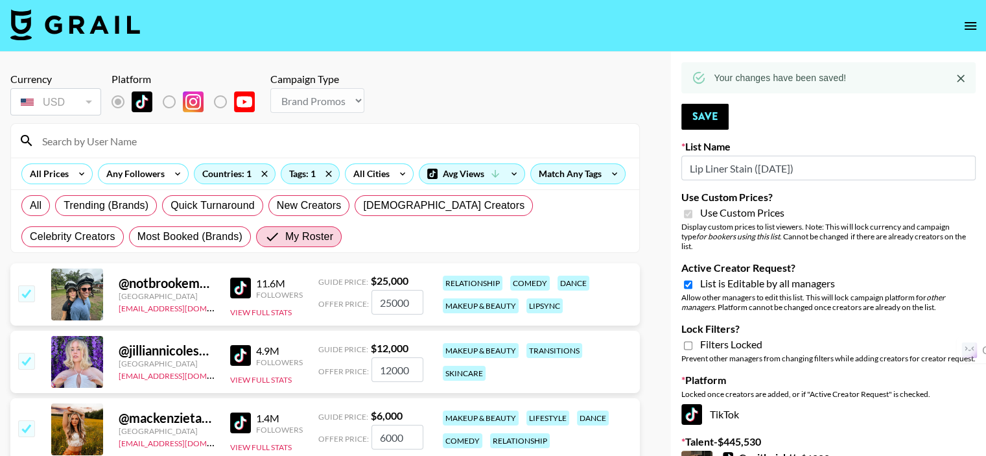
click at [965, 76] on icon "Close" at bounding box center [960, 78] width 13 height 13
